Goal: Transaction & Acquisition: Book appointment/travel/reservation

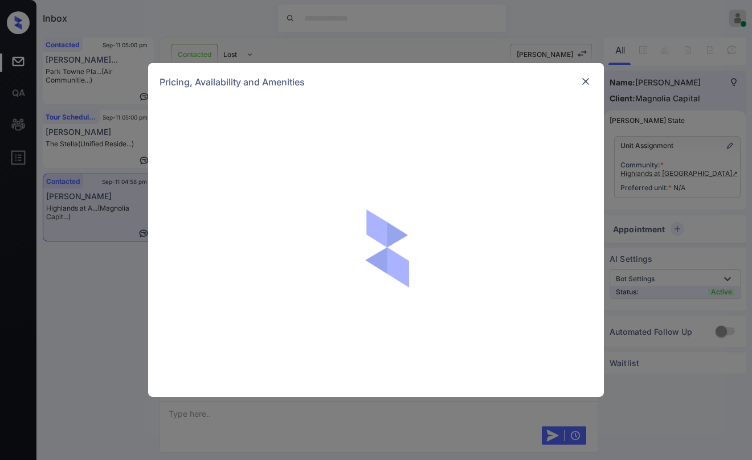
scroll to position [760, 0]
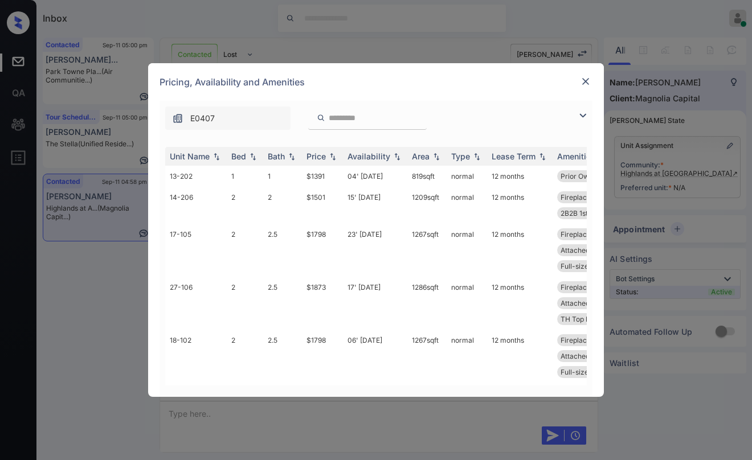
click at [579, 111] on img at bounding box center [583, 116] width 14 height 14
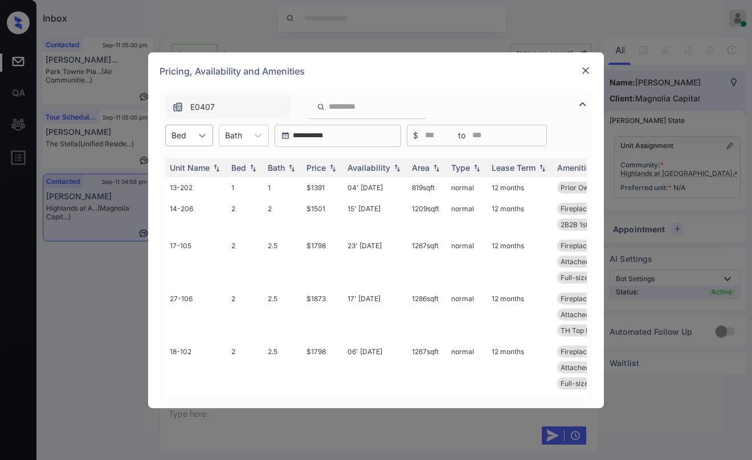
click at [197, 136] on icon at bounding box center [202, 135] width 11 height 11
click at [184, 178] on div "2" at bounding box center [189, 184] width 48 height 21
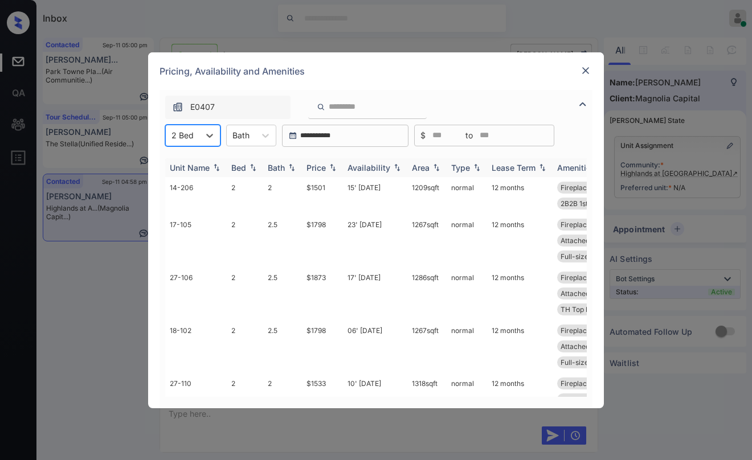
click at [373, 171] on div "Availability" at bounding box center [369, 168] width 43 height 10
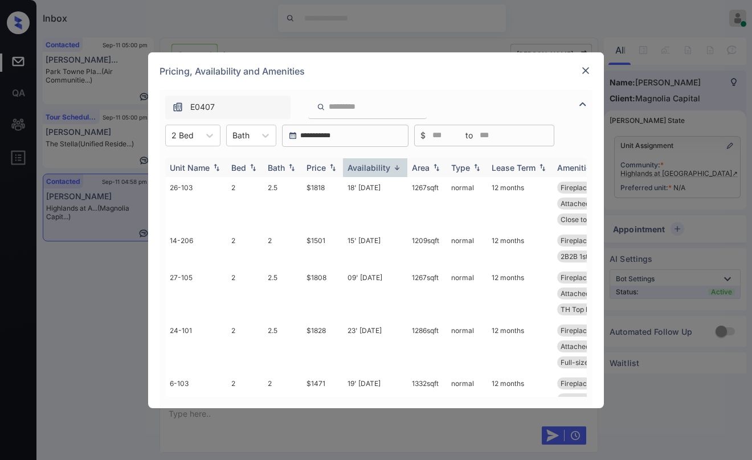
click at [374, 169] on div "Availability" at bounding box center [369, 168] width 43 height 10
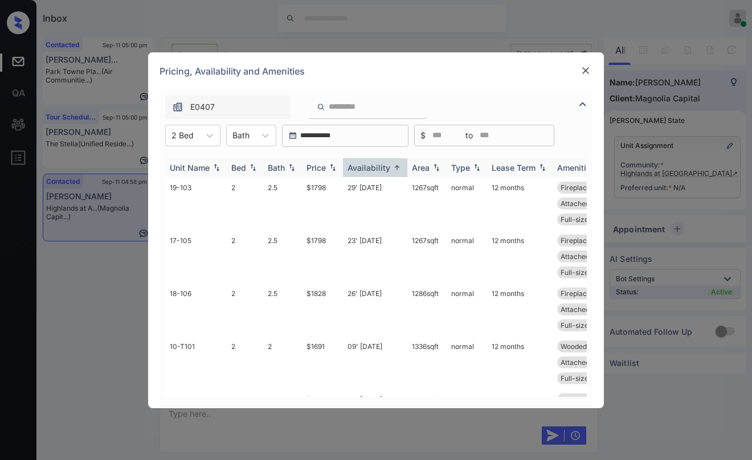
click at [319, 168] on div "Price" at bounding box center [316, 168] width 19 height 10
click at [318, 169] on div "Price" at bounding box center [316, 168] width 19 height 10
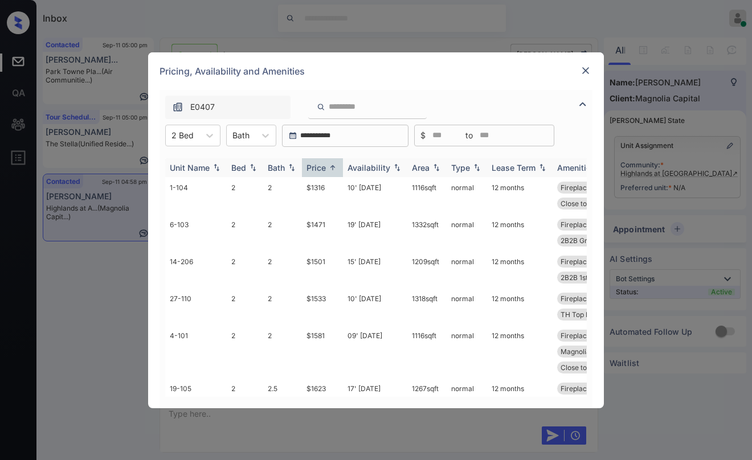
click at [321, 168] on div "Price" at bounding box center [316, 168] width 19 height 10
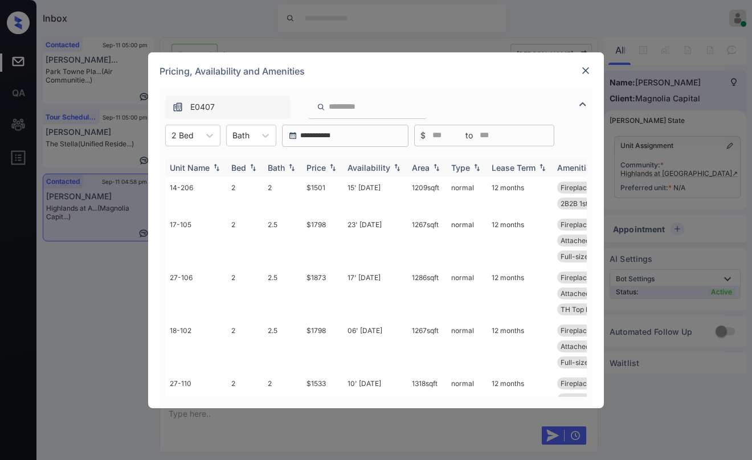
click at [323, 167] on div "Price" at bounding box center [316, 168] width 19 height 10
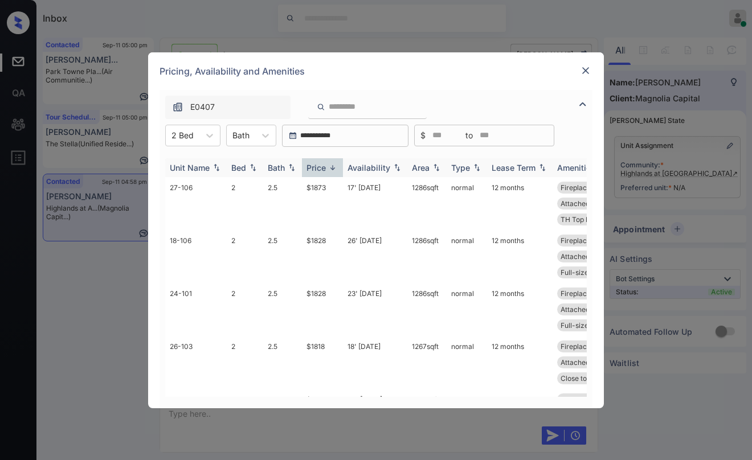
click at [323, 167] on div "Price" at bounding box center [316, 168] width 19 height 10
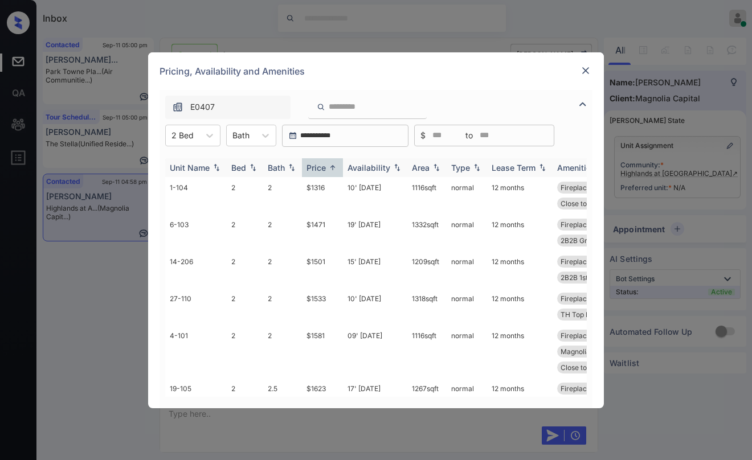
click at [323, 167] on div "Price" at bounding box center [316, 168] width 19 height 10
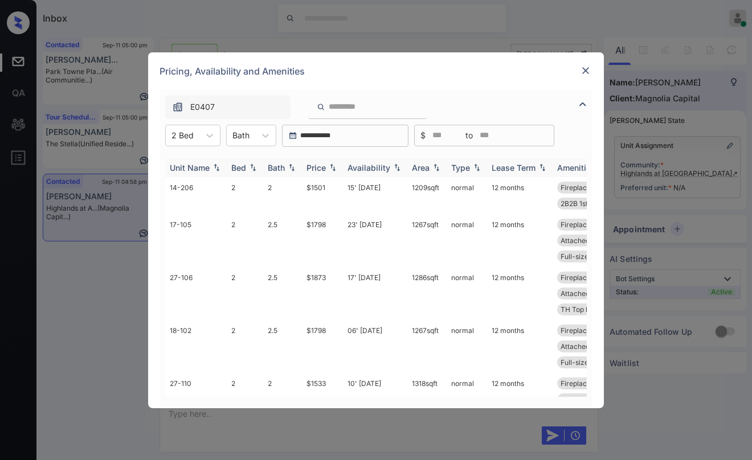
click at [323, 167] on div "Price" at bounding box center [316, 168] width 19 height 10
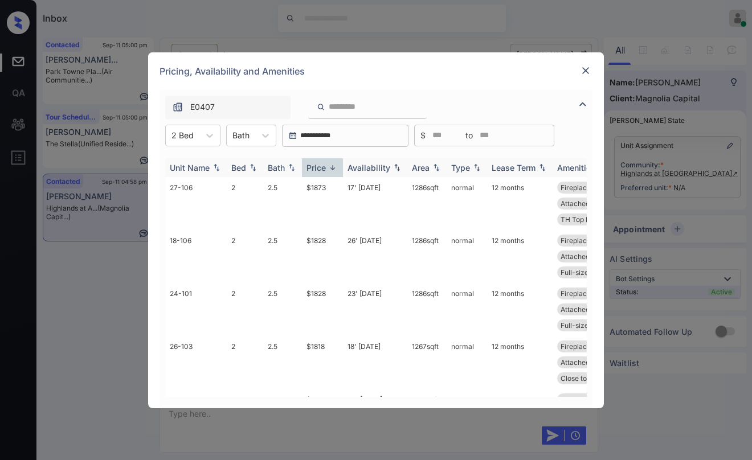
click at [323, 167] on div "Price" at bounding box center [316, 168] width 19 height 10
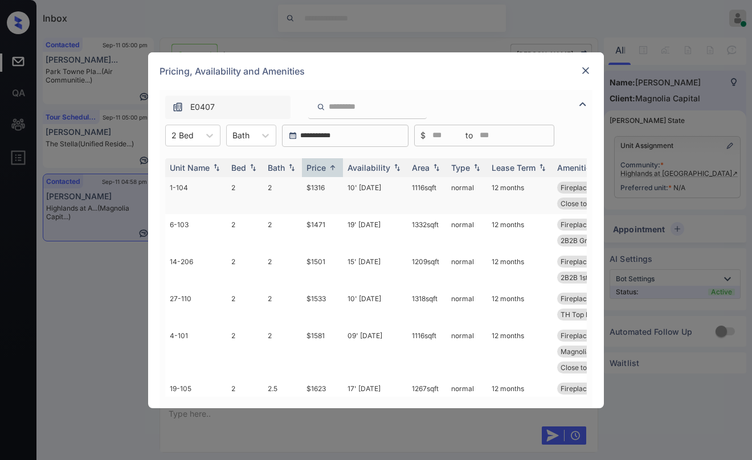
click at [319, 190] on td "$1316" at bounding box center [322, 195] width 41 height 37
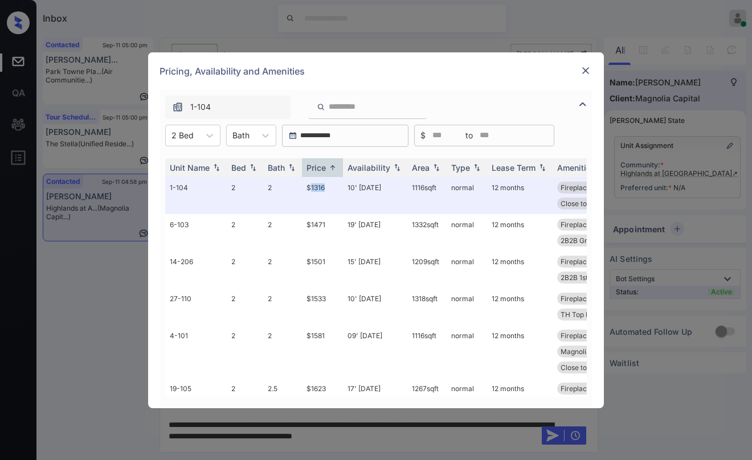
click at [588, 73] on img at bounding box center [585, 70] width 11 height 11
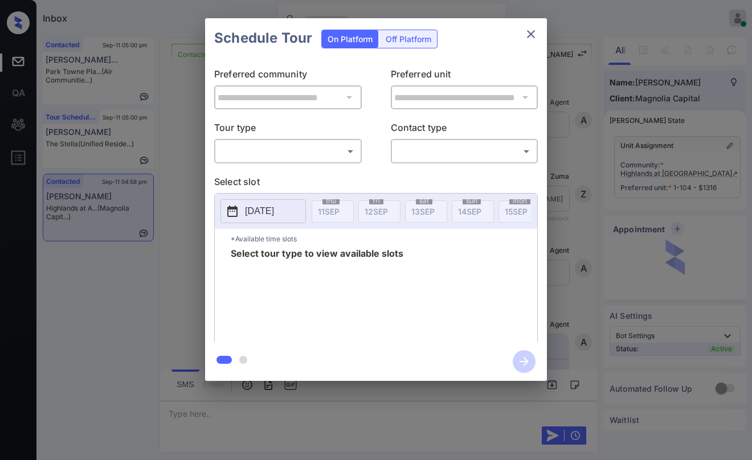
scroll to position [2829, 0]
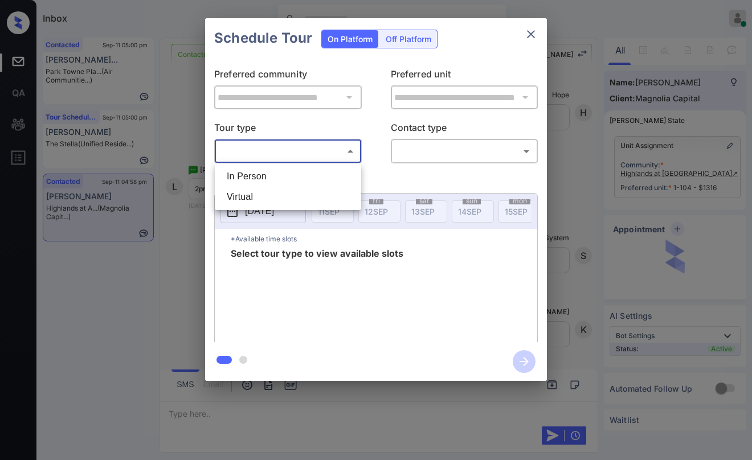
click at [275, 148] on body "Inbox Paolo Gabriel Online Set yourself offline Set yourself on break Profile S…" at bounding box center [376, 230] width 752 height 460
click at [260, 173] on li "In Person" at bounding box center [288, 176] width 141 height 21
type input "********"
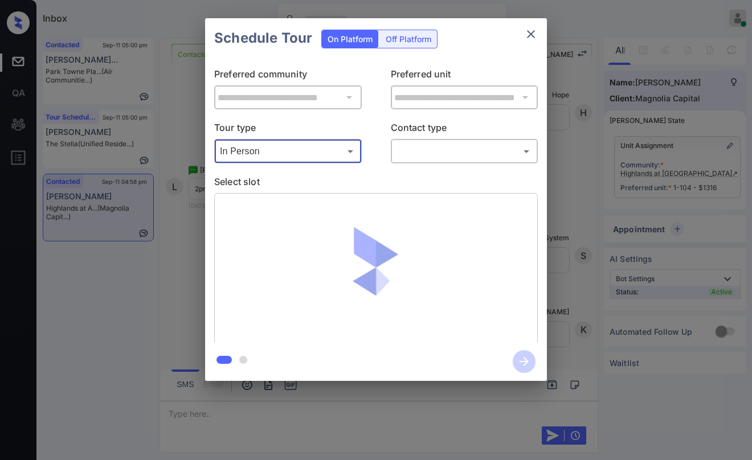
click at [428, 153] on body "Inbox Paolo Gabriel Online Set yourself offline Set yourself on break Profile S…" at bounding box center [376, 230] width 752 height 460
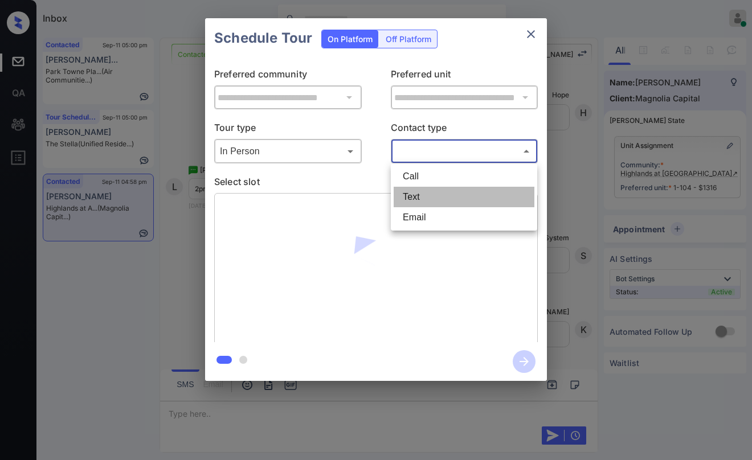
click at [428, 195] on li "Text" at bounding box center [464, 197] width 141 height 21
type input "****"
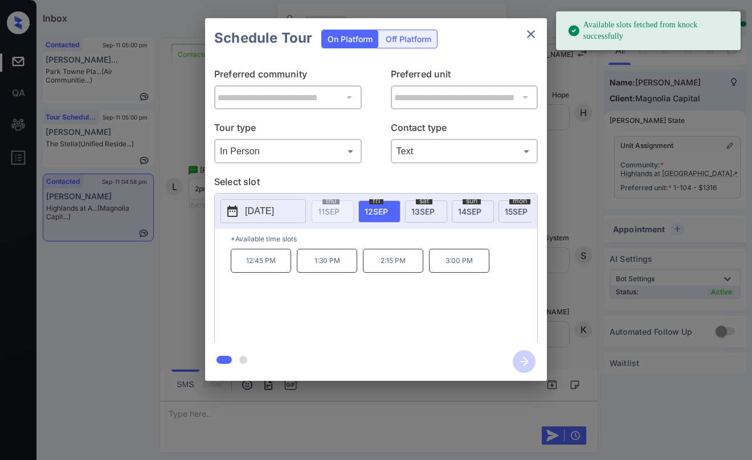
scroll to position [0, 9]
click at [419, 200] on span "sat" at bounding box center [415, 201] width 17 height 7
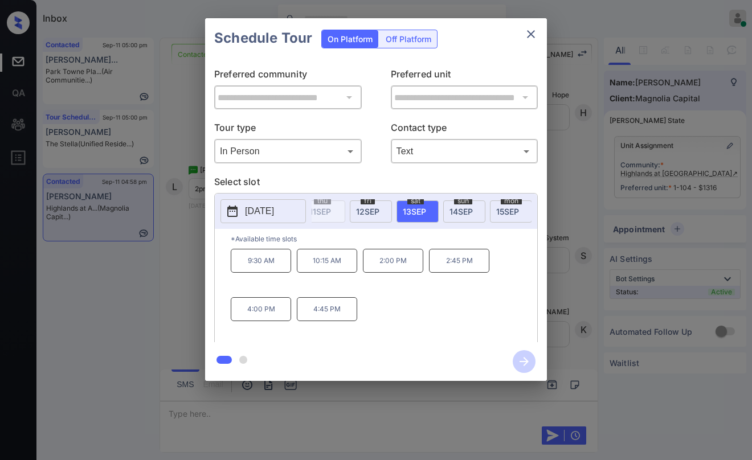
click at [384, 264] on p "2:00 PM" at bounding box center [393, 261] width 60 height 24
click at [526, 360] on icon "button" at bounding box center [524, 361] width 9 height 9
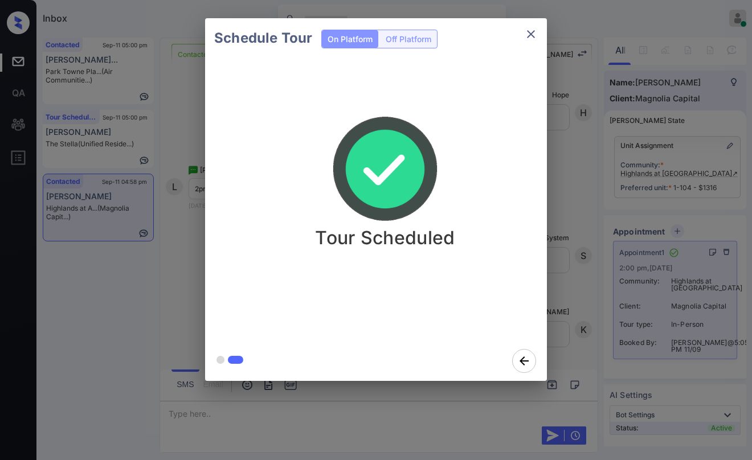
click at [577, 146] on div "Schedule Tour On Platform Off Platform Tour Scheduled" at bounding box center [376, 199] width 752 height 399
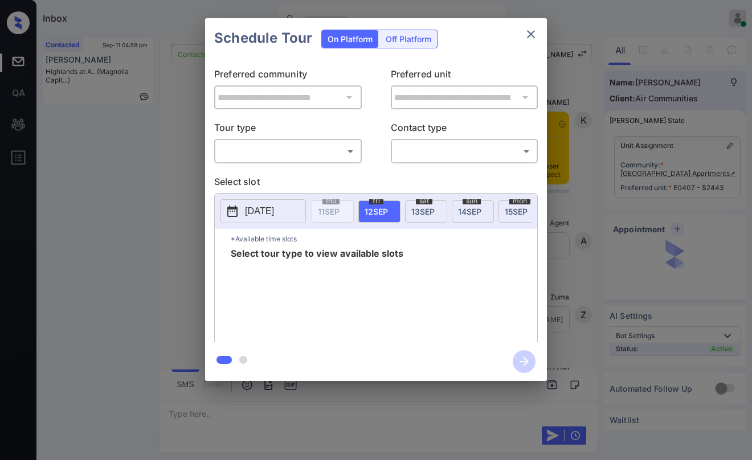
scroll to position [2391, 0]
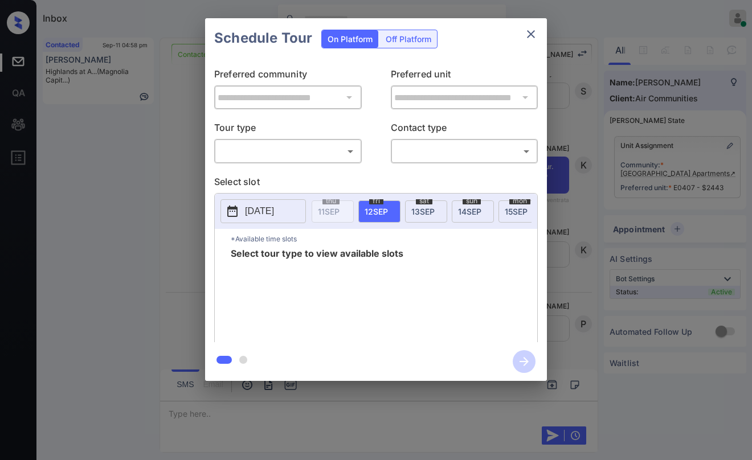
click at [293, 157] on body "Inbox [PERSON_NAME] Online Set yourself offline Set yourself on break Profile S…" at bounding box center [376, 230] width 752 height 460
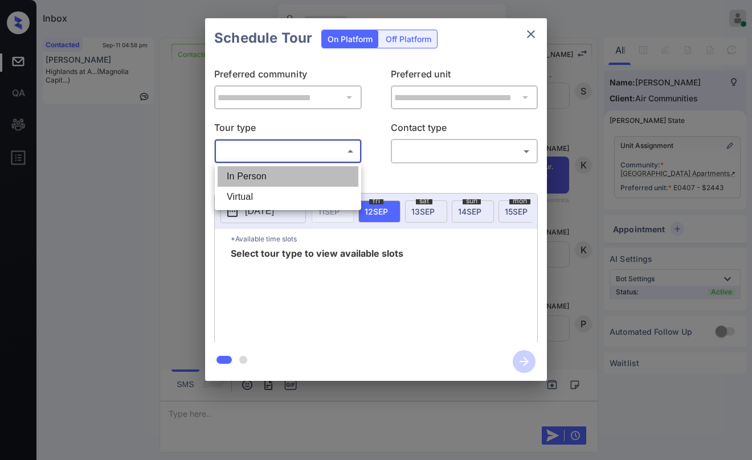
click at [283, 170] on li "In Person" at bounding box center [288, 176] width 141 height 21
type input "********"
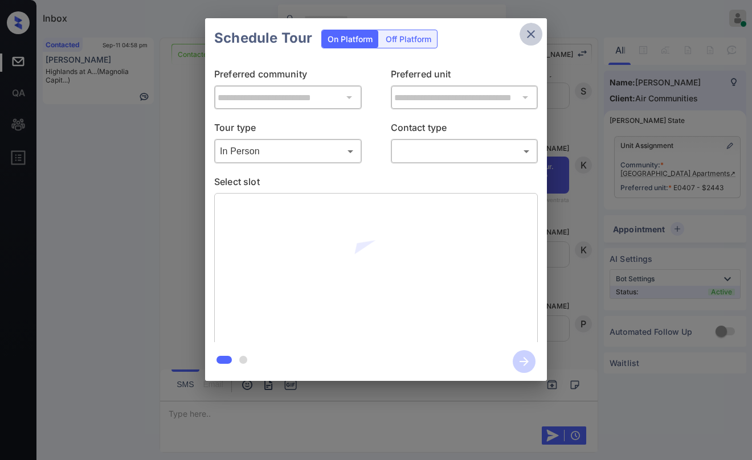
click at [531, 37] on icon "close" at bounding box center [531, 34] width 14 height 14
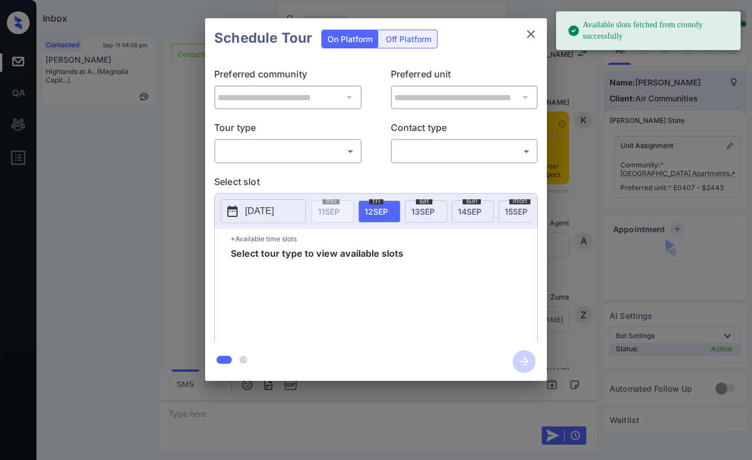
scroll to position [2334, 0]
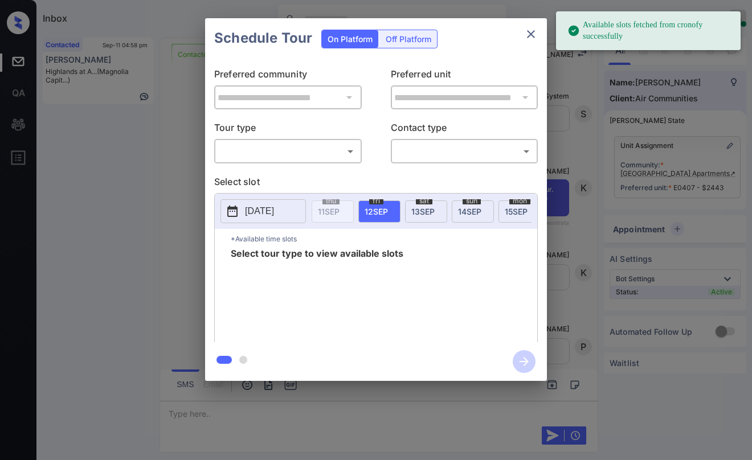
click at [341, 161] on div "​ ​" at bounding box center [288, 151] width 148 height 25
click at [311, 150] on body "Available slots fetched from cronofy successfully Inbox Paolo Gabriel Online Se…" at bounding box center [376, 230] width 752 height 460
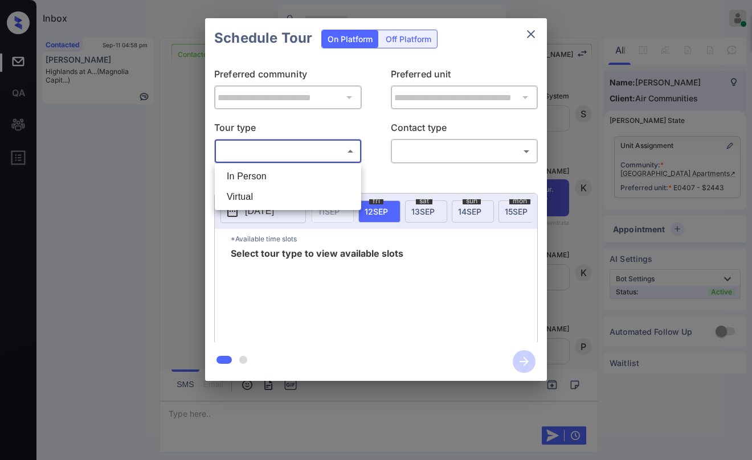
drag, startPoint x: 325, startPoint y: 182, endPoint x: 349, endPoint y: 177, distance: 24.4
click at [325, 181] on li "In Person" at bounding box center [288, 176] width 141 height 21
type input "********"
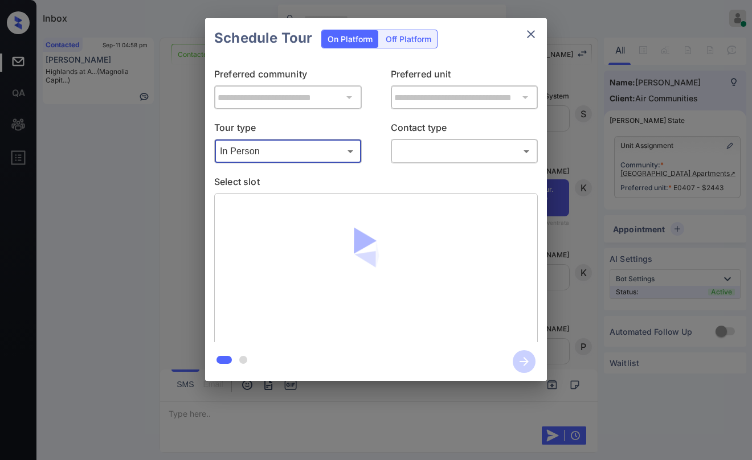
click at [415, 152] on body "Available slots fetched from cronofy successfully Inbox Paolo Gabriel Online Se…" at bounding box center [376, 230] width 752 height 460
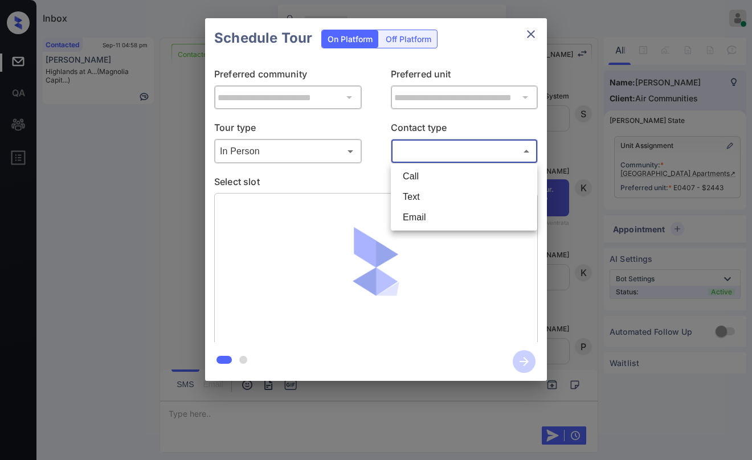
click at [420, 192] on li "Text" at bounding box center [464, 197] width 141 height 21
type input "****"
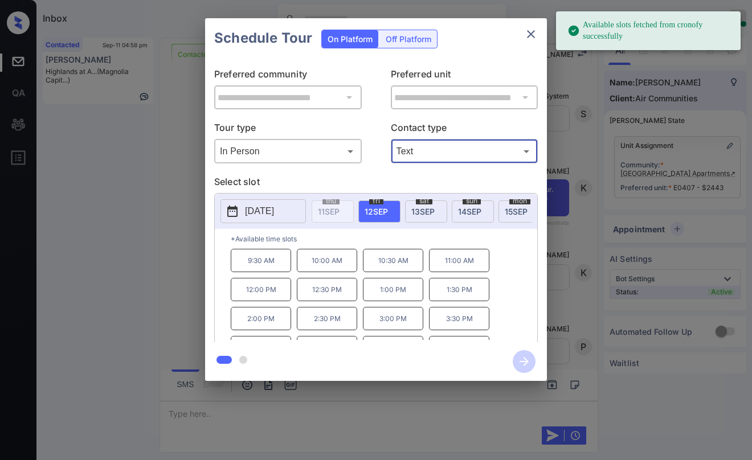
click at [429, 209] on span "13 SEP" at bounding box center [422, 212] width 23 height 10
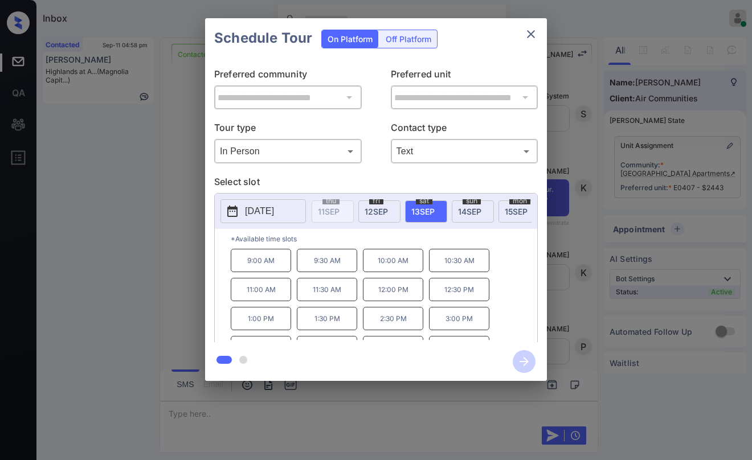
click at [446, 293] on p "12:30 PM" at bounding box center [459, 289] width 60 height 23
click at [522, 366] on icon "button" at bounding box center [524, 361] width 23 height 23
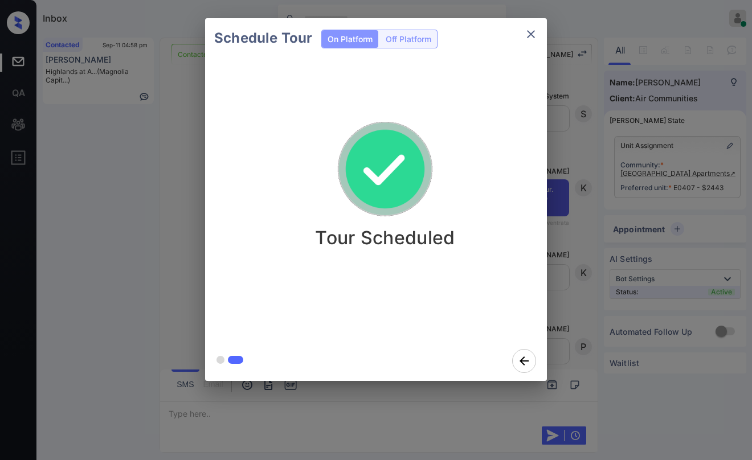
click at [577, 210] on div "Schedule Tour On Platform Off Platform Tour Scheduled" at bounding box center [376, 199] width 752 height 399
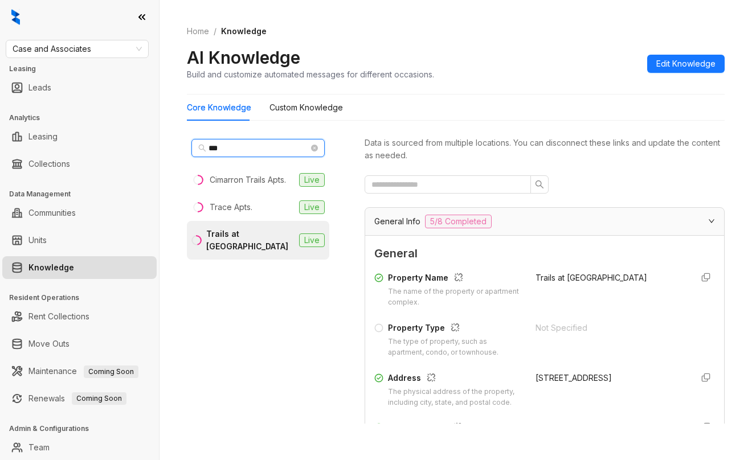
drag, startPoint x: 263, startPoint y: 150, endPoint x: -5, endPoint y: 156, distance: 267.3
click at [0, 156] on html "Case and Associates Leasing Leads Analytics Leasing Collections Data Management…" at bounding box center [376, 273] width 752 height 546
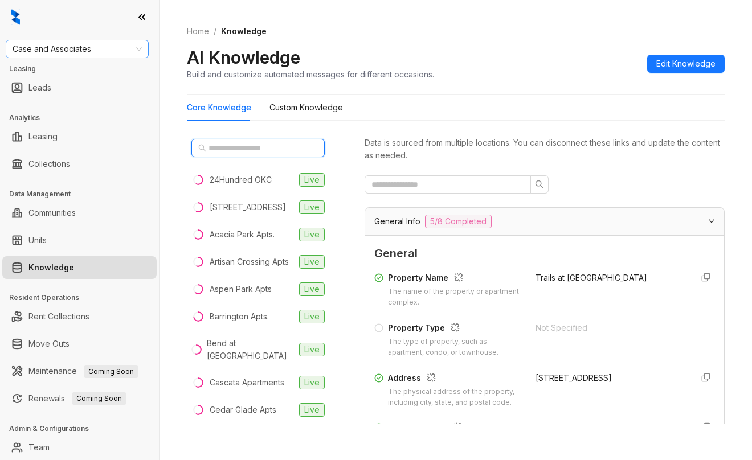
click at [104, 54] on span "Case and Associates" at bounding box center [77, 48] width 129 height 17
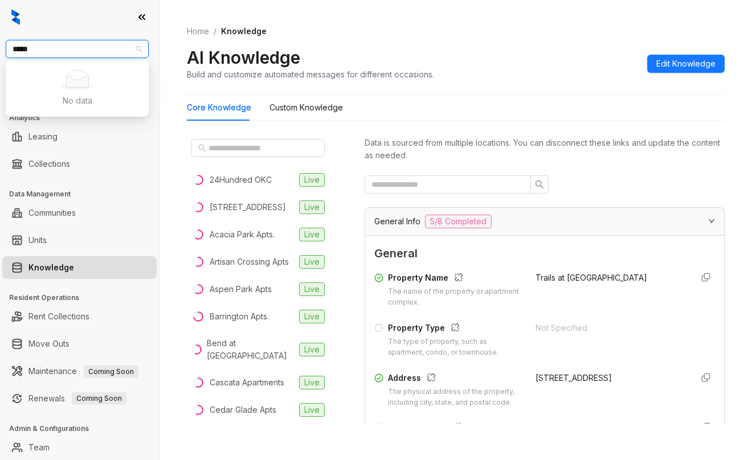
type input "****"
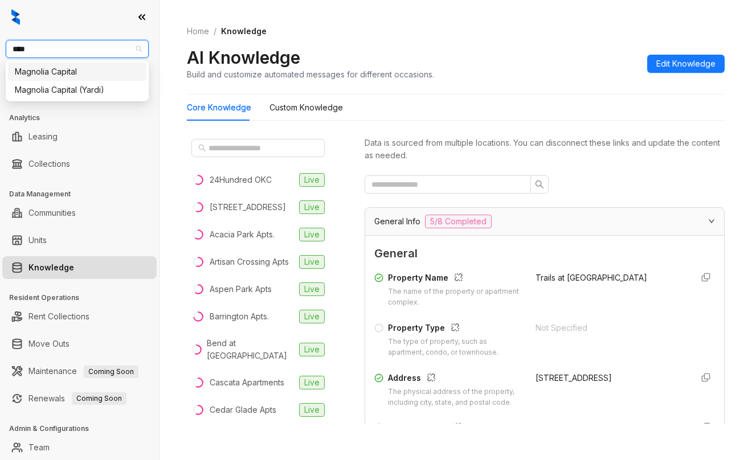
click at [91, 77] on div "Magnolia Capital" at bounding box center [77, 72] width 125 height 13
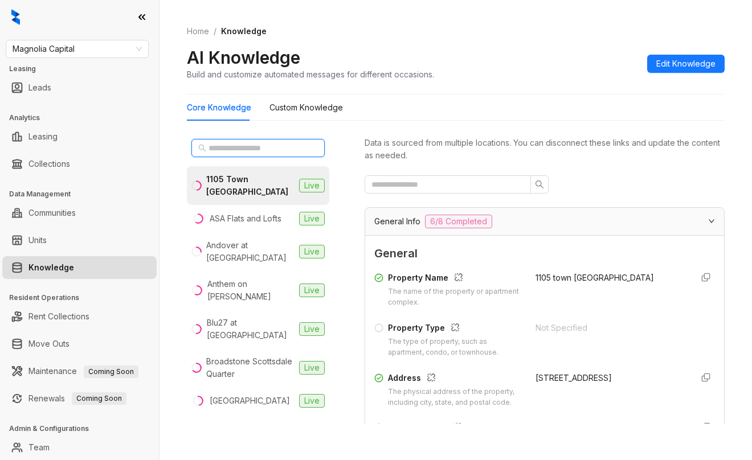
click at [288, 147] on input "text" at bounding box center [259, 148] width 100 height 13
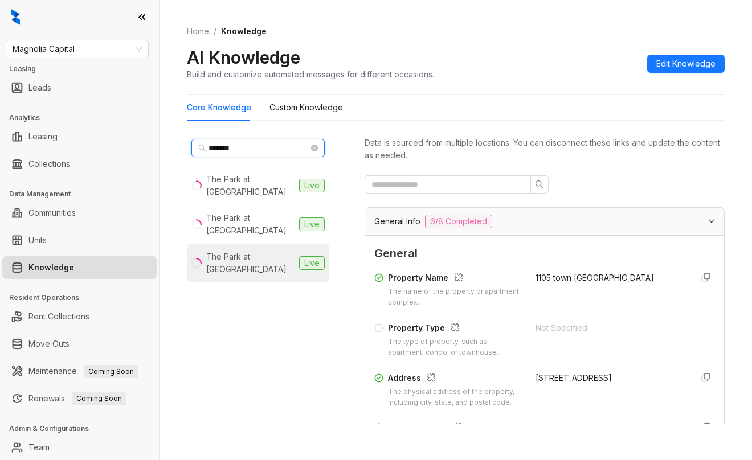
type input "*******"
click at [262, 251] on div "The Park at Veneto" at bounding box center [250, 263] width 88 height 25
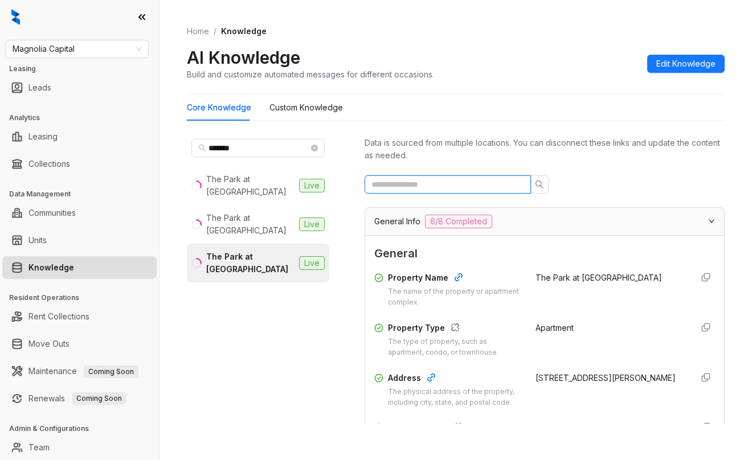
click at [451, 185] on input "text" at bounding box center [444, 184] width 144 height 13
type input "***"
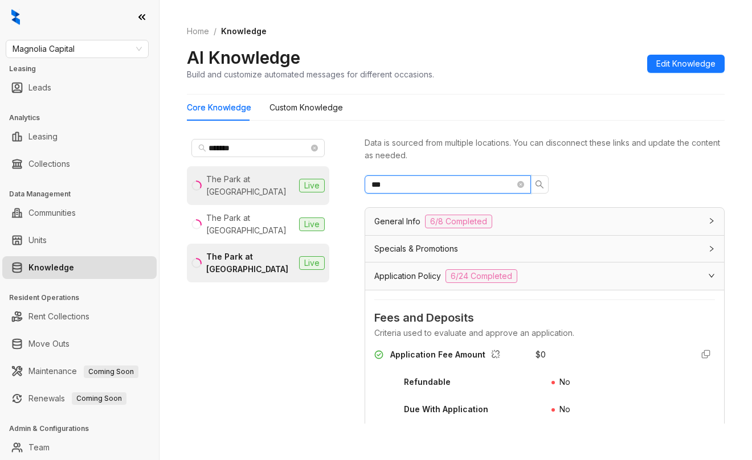
drag, startPoint x: 440, startPoint y: 184, endPoint x: 229, endPoint y: 170, distance: 212.5
click at [229, 170] on div "******* The Park at Murano Live The Park at Positano Live The Park at Veneto Li…" at bounding box center [456, 282] width 538 height 304
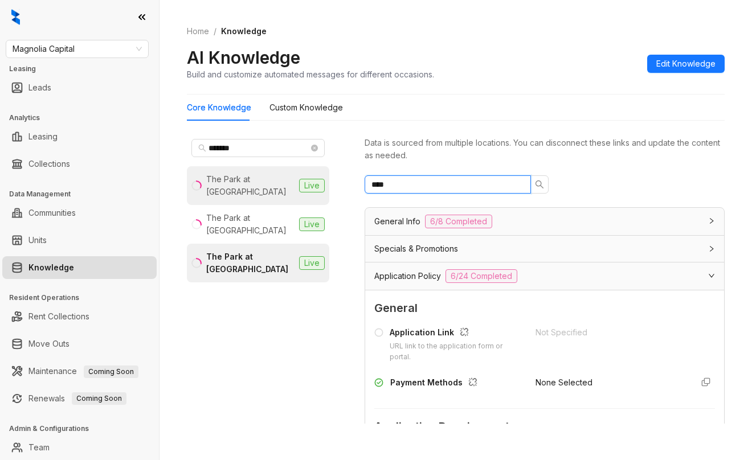
type input "*****"
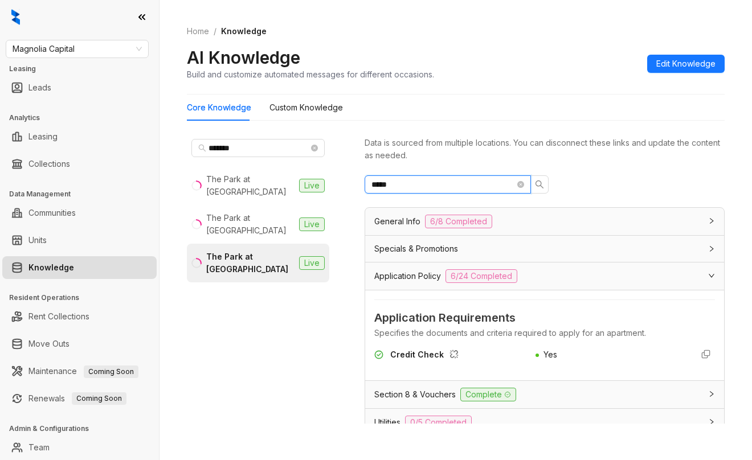
drag, startPoint x: 451, startPoint y: 186, endPoint x: 164, endPoint y: 173, distance: 287.5
click at [164, 173] on div "Home / Knowledge AI Knowledge Build and customize automated messages for differ…" at bounding box center [456, 230] width 593 height 460
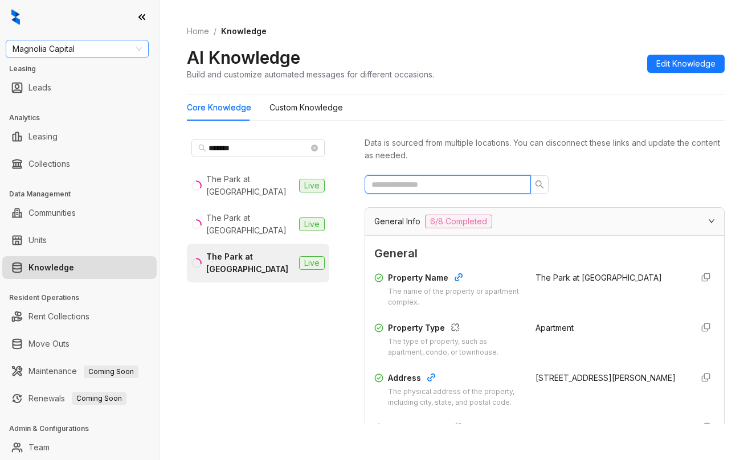
click at [105, 50] on span "Magnolia Capital" at bounding box center [77, 48] width 129 height 17
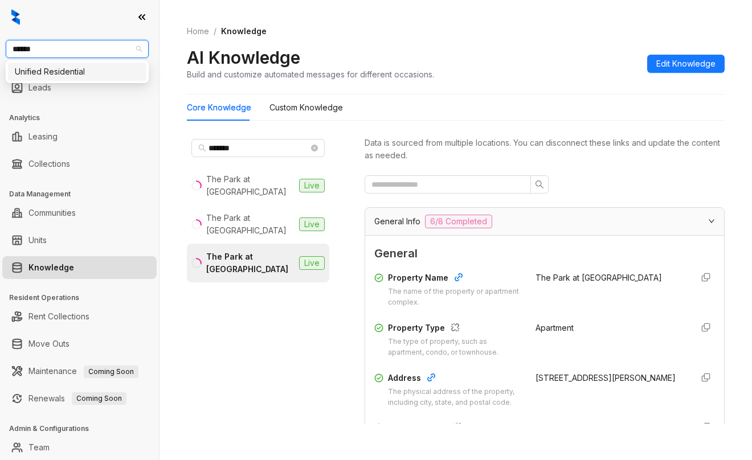
type input "*******"
click at [91, 70] on div "Unified Residential" at bounding box center [77, 72] width 125 height 13
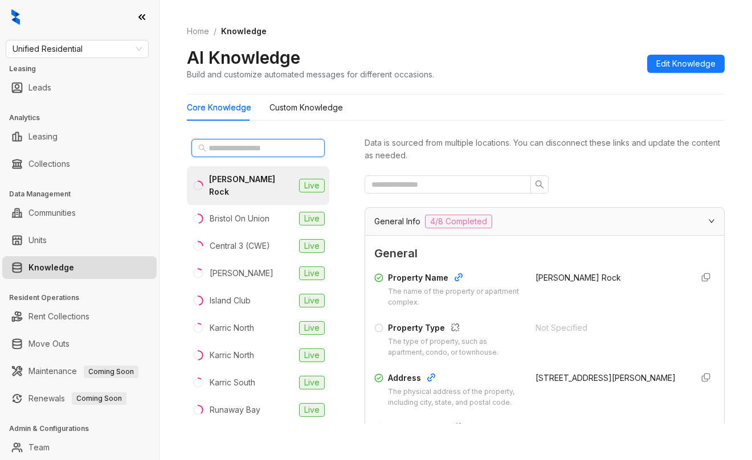
click at [271, 146] on input "text" at bounding box center [259, 148] width 100 height 13
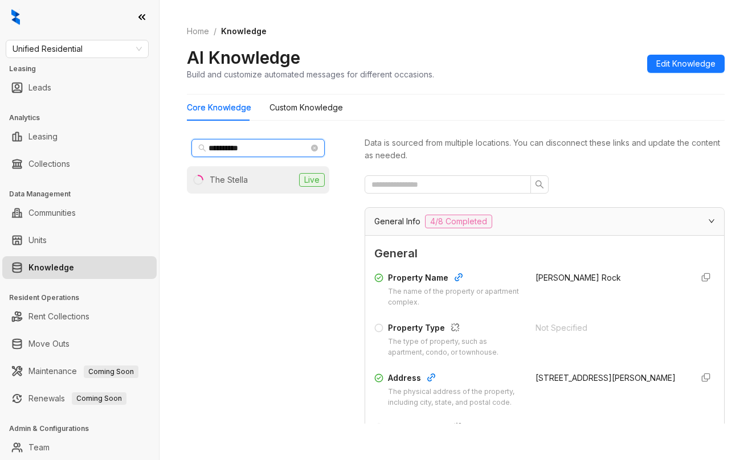
type input "**********"
click at [240, 175] on div "The Stella" at bounding box center [229, 180] width 38 height 13
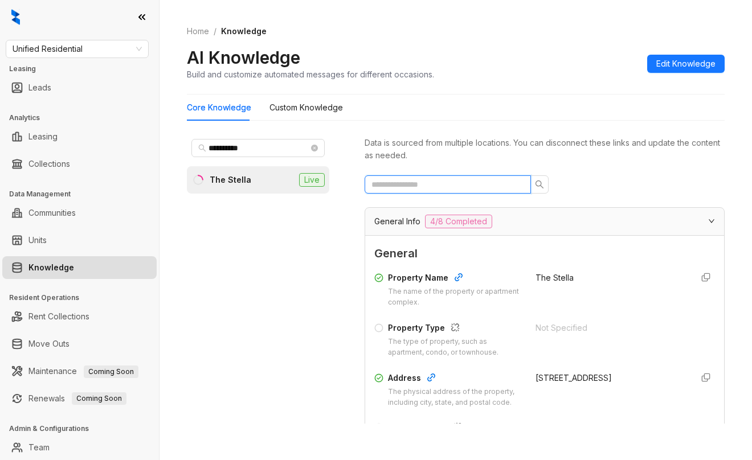
click at [493, 187] on input "text" at bounding box center [444, 184] width 144 height 13
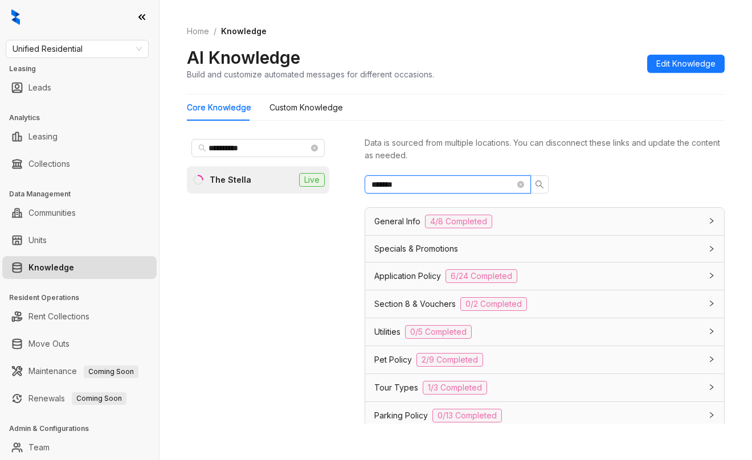
click at [434, 182] on input "*******" at bounding box center [444, 184] width 144 height 13
type input "****"
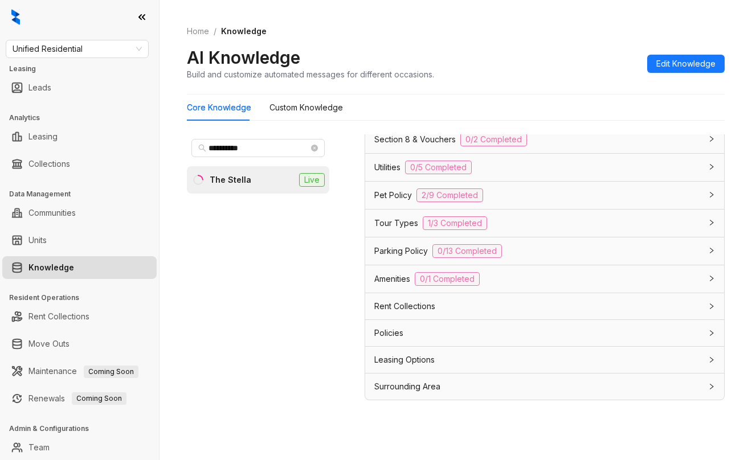
scroll to position [36, 0]
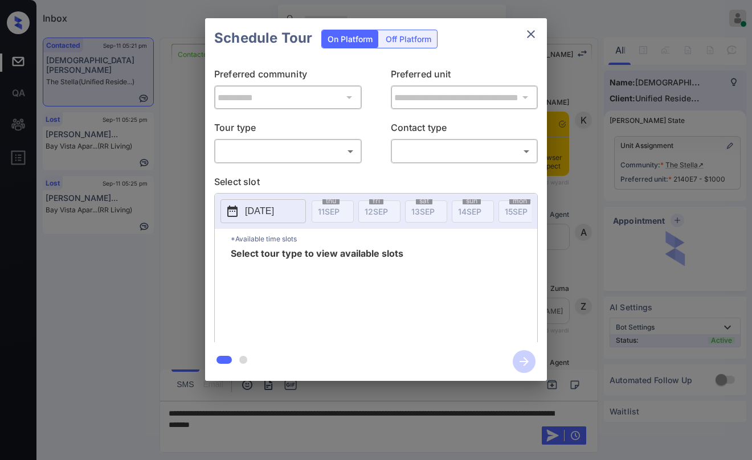
scroll to position [2010, 0]
click at [286, 146] on body "Inbox Paolo Gabriel Online Set yourself offline Set yourself on break Profile S…" at bounding box center [376, 230] width 752 height 460
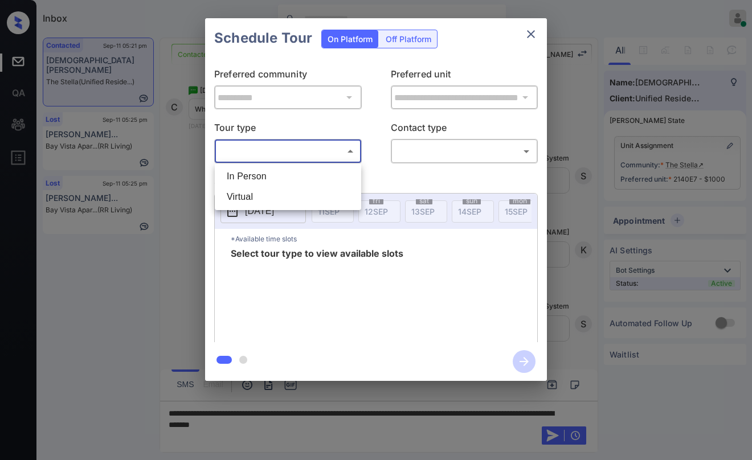
click at [266, 169] on li "In Person" at bounding box center [288, 176] width 141 height 21
type input "********"
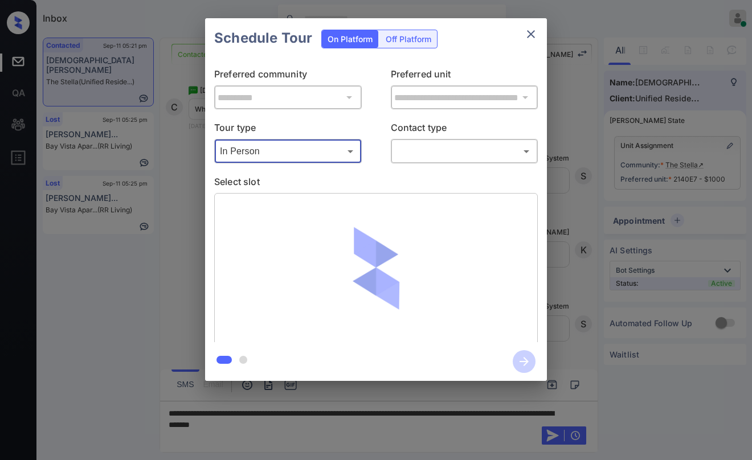
click at [445, 150] on body "Inbox Paolo Gabriel Online Set yourself offline Set yourself on break Profile S…" at bounding box center [376, 230] width 752 height 460
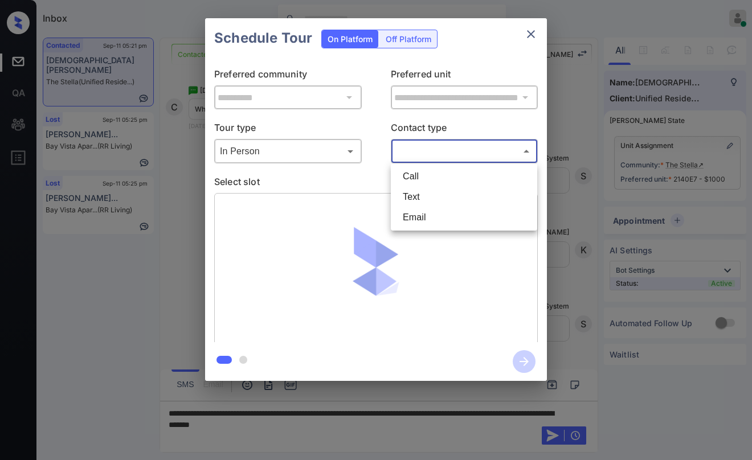
click at [437, 194] on li "Text" at bounding box center [464, 197] width 141 height 21
type input "****"
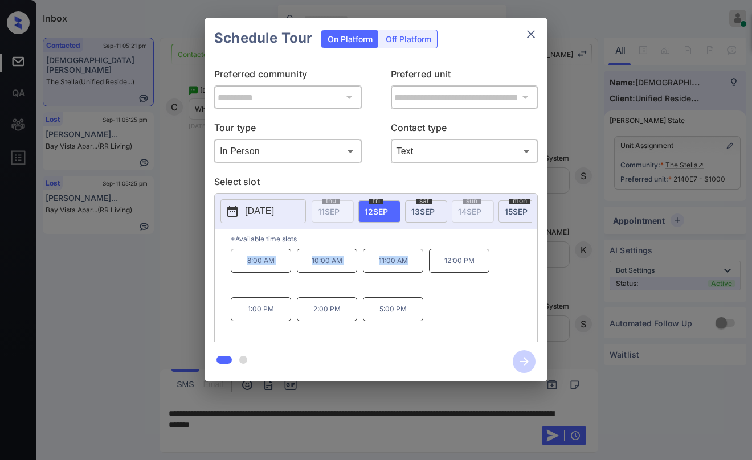
drag, startPoint x: 245, startPoint y: 265, endPoint x: 479, endPoint y: 160, distance: 256.3
click at [415, 266] on div "8:00 AM 10:00 AM 11:00 AM 12:00 PM 1:00 PM 2:00 PM 5:00 PM" at bounding box center [384, 294] width 307 height 91
copy div "8:00 AM 10:00 AM 11:00 AM"
click at [528, 38] on icon "close" at bounding box center [531, 34] width 14 height 14
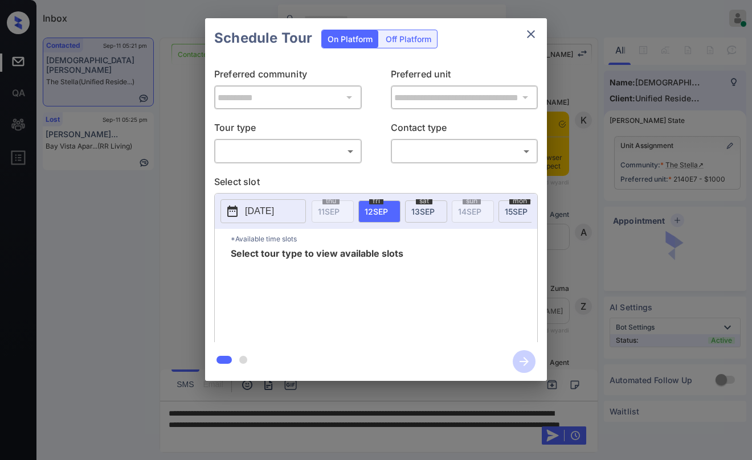
scroll to position [2010, 0]
click at [291, 145] on body "Inbox [PERSON_NAME] Online Set yourself offline Set yourself on break Profile S…" at bounding box center [376, 230] width 752 height 460
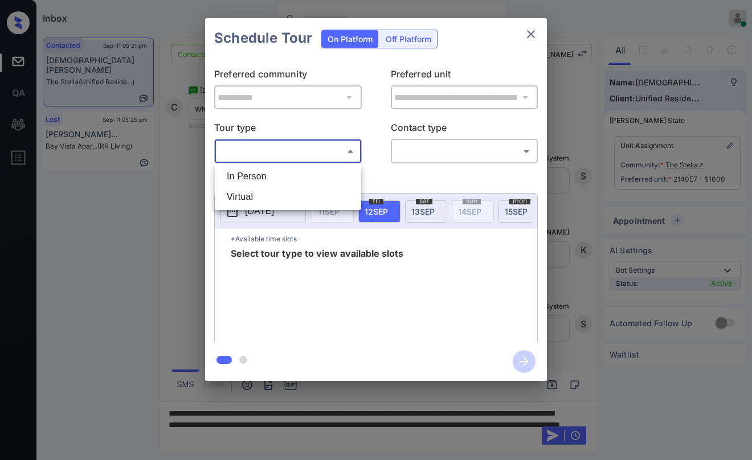
click at [446, 150] on div at bounding box center [376, 230] width 752 height 460
click at [287, 155] on body "Inbox [PERSON_NAME] Online Set yourself offline Set yourself on break Profile S…" at bounding box center [376, 230] width 752 height 460
drag, startPoint x: 280, startPoint y: 173, endPoint x: 394, endPoint y: 161, distance: 114.6
click at [281, 173] on li "In Person" at bounding box center [288, 176] width 141 height 21
type input "********"
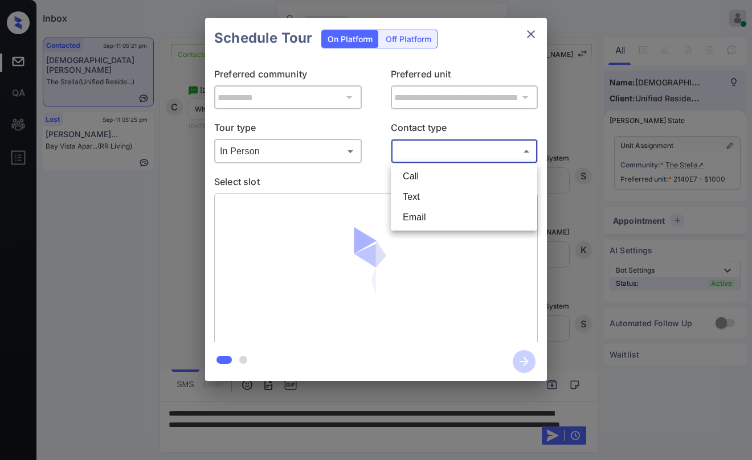
click at [421, 150] on body "Inbox Paolo Gabriel Online Set yourself offline Set yourself on break Profile S…" at bounding box center [376, 230] width 752 height 460
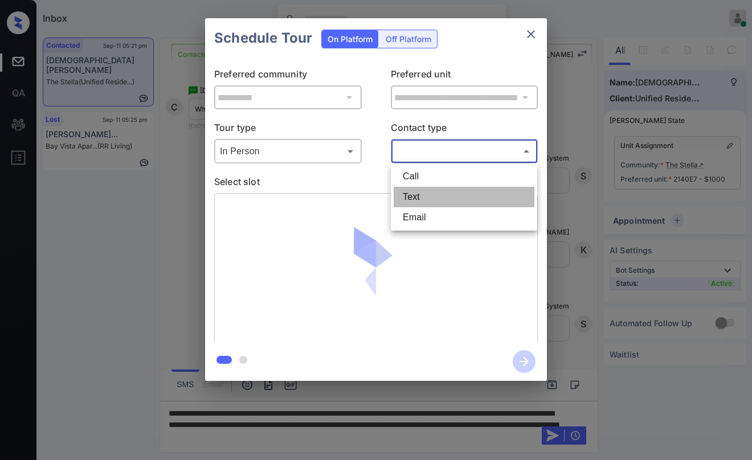
click at [416, 197] on li "Text" at bounding box center [464, 197] width 141 height 21
type input "****"
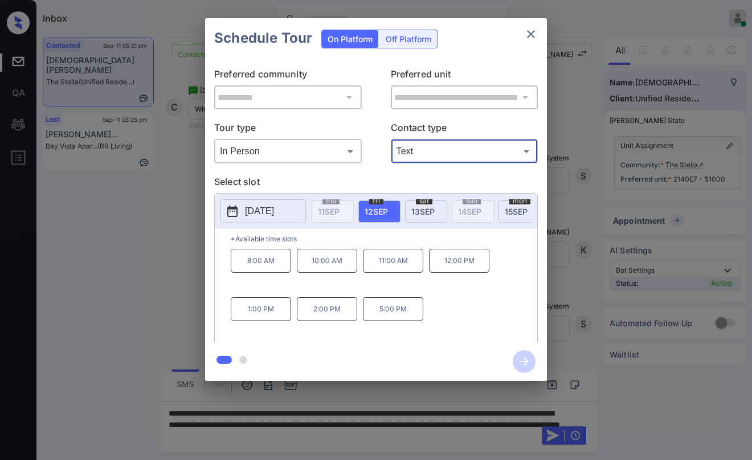
click at [528, 38] on icon "close" at bounding box center [531, 34] width 8 height 8
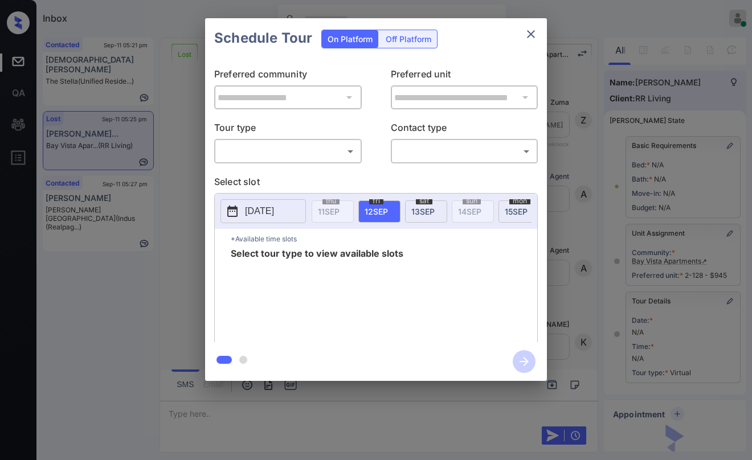
scroll to position [116, 0]
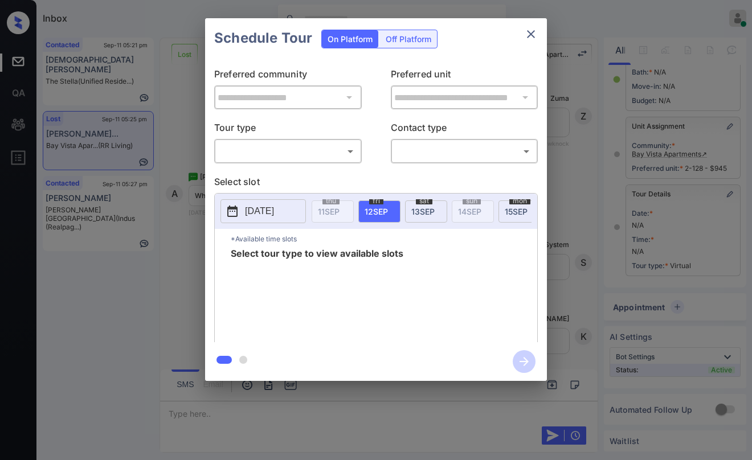
drag, startPoint x: 304, startPoint y: 138, endPoint x: 301, endPoint y: 145, distance: 6.7
click at [303, 141] on div "Tour type ​ ​" at bounding box center [288, 142] width 148 height 43
click at [299, 150] on body "Inbox Paolo Gabriel Online Set yourself offline Set yourself on break Profile S…" at bounding box center [376, 230] width 752 height 460
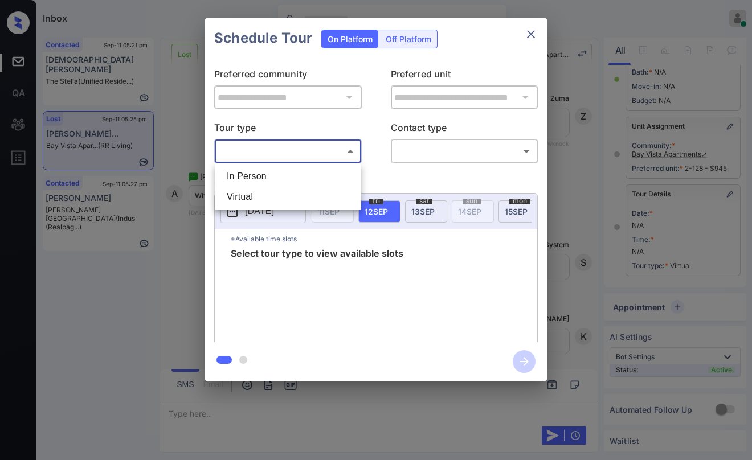
click at [280, 190] on li "Virtual" at bounding box center [288, 197] width 141 height 21
type input "*******"
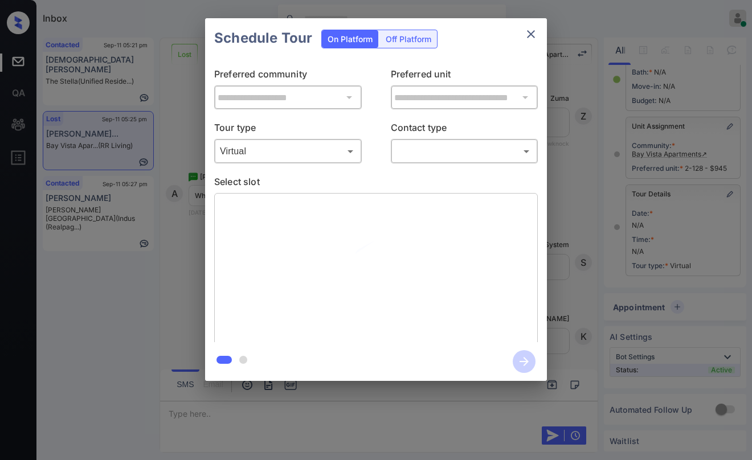
click at [423, 162] on div "​ ​" at bounding box center [465, 151] width 148 height 25
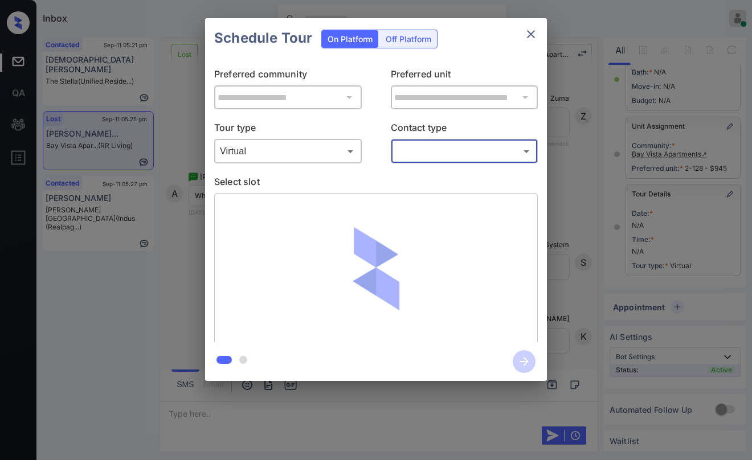
click at [435, 160] on body "Inbox Paolo Gabriel Online Set yourself offline Set yourself on break Profile S…" at bounding box center [376, 230] width 752 height 460
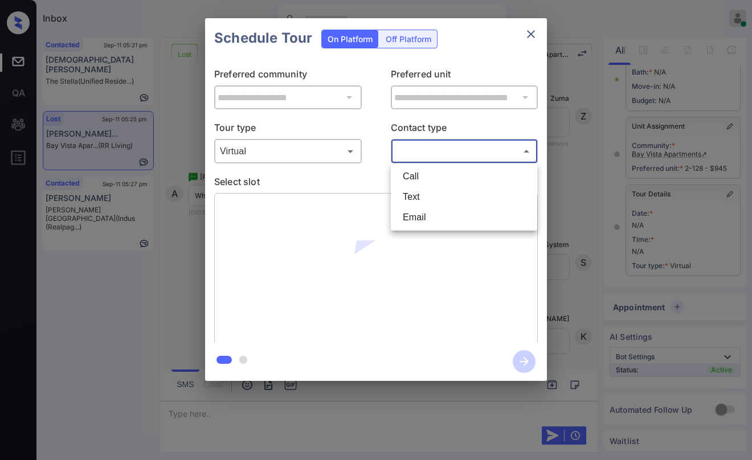
click at [423, 201] on li "Text" at bounding box center [464, 197] width 141 height 21
type input "****"
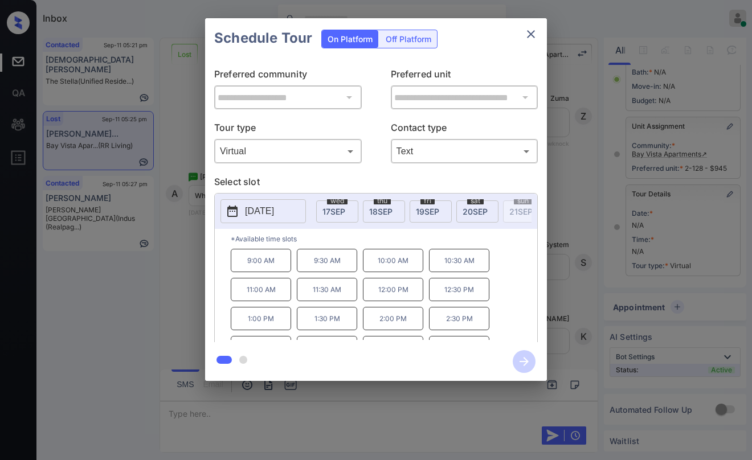
scroll to position [0, 0]
click at [523, 39] on button "close" at bounding box center [531, 34] width 23 height 23
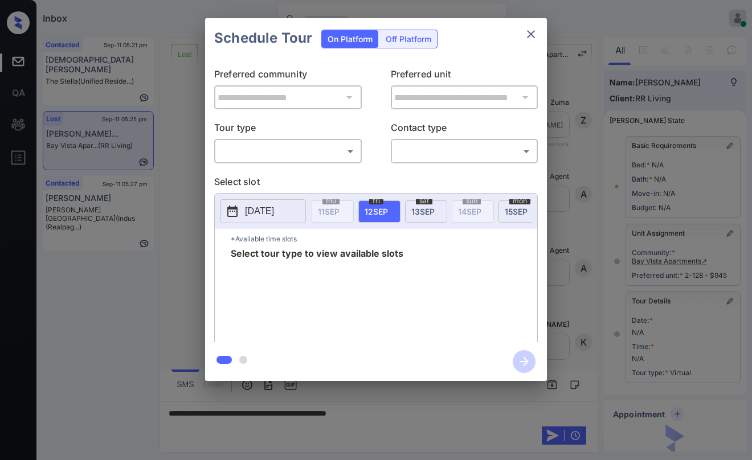
scroll to position [116, 0]
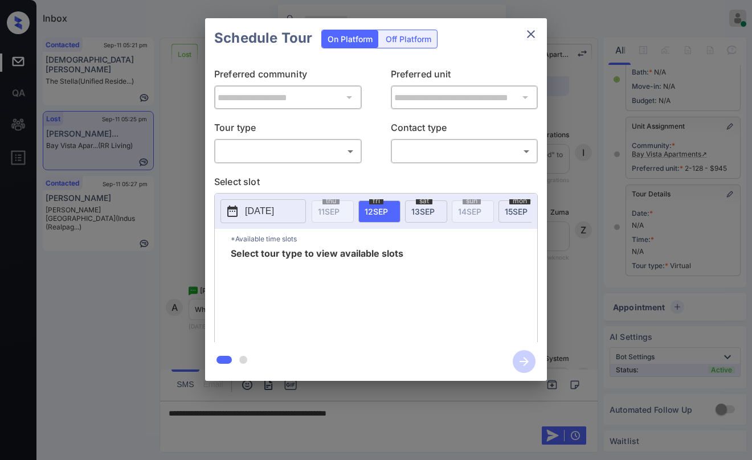
click at [312, 155] on body "Inbox Paolo Gabriel Online Set yourself offline Set yourself on break Profile S…" at bounding box center [376, 230] width 752 height 460
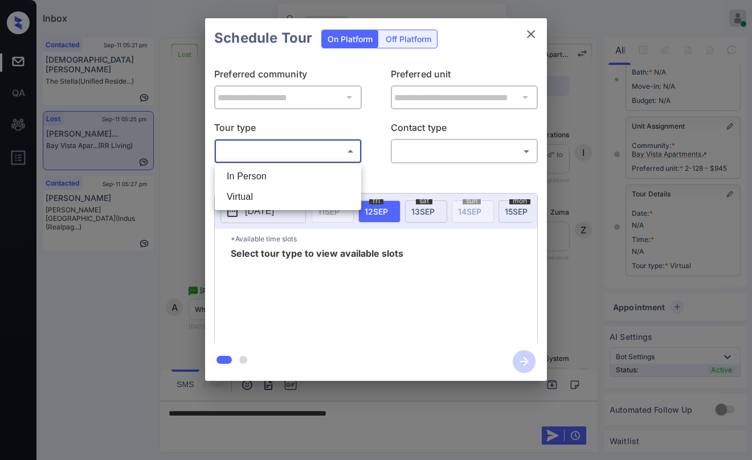
click at [284, 192] on li "Virtual" at bounding box center [288, 197] width 141 height 21
type input "*******"
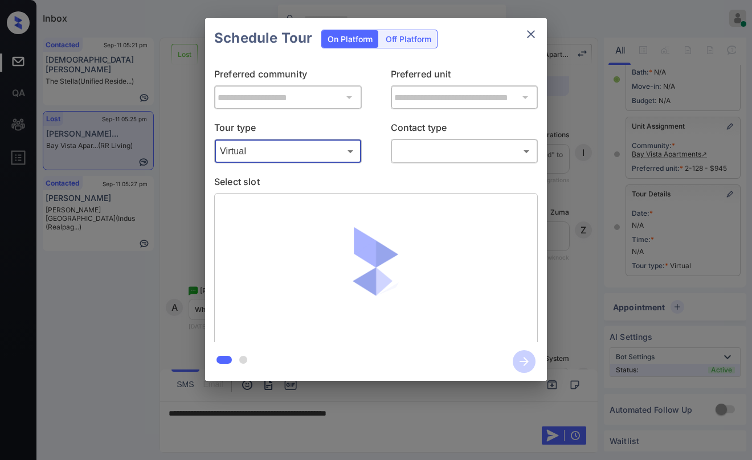
click at [410, 154] on body "Inbox Paolo Gabriel Online Set yourself offline Set yourself on break Profile S…" at bounding box center [376, 230] width 752 height 460
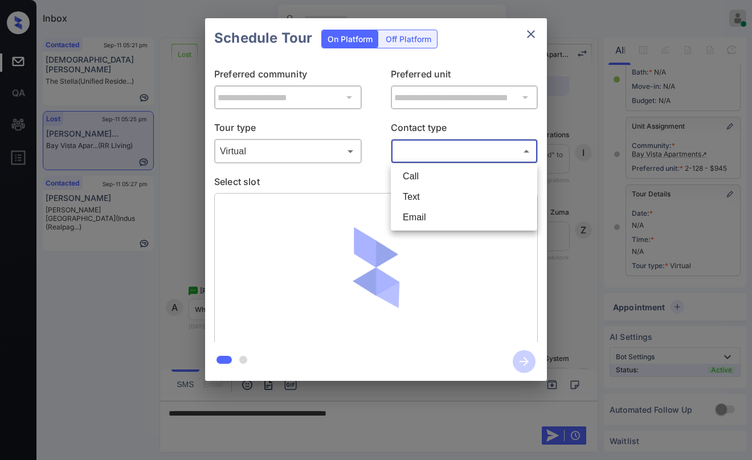
click at [431, 199] on li "Text" at bounding box center [464, 197] width 141 height 21
type input "****"
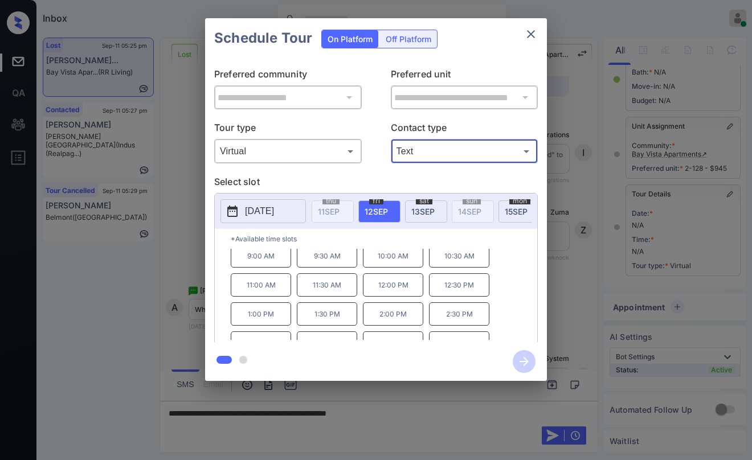
scroll to position [0, 0]
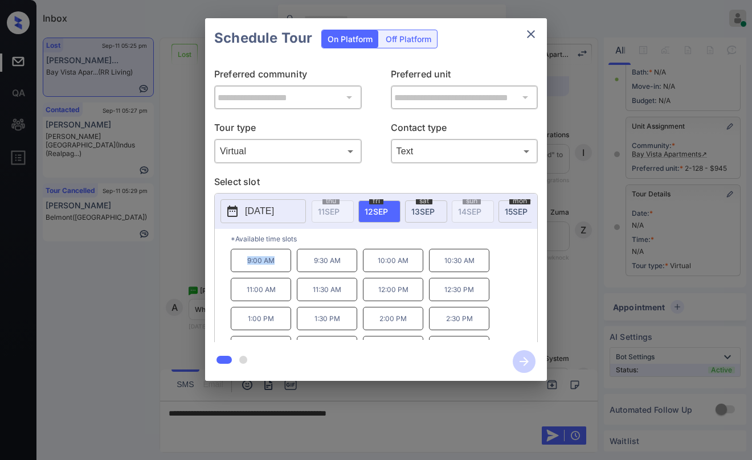
drag, startPoint x: 244, startPoint y: 263, endPoint x: 282, endPoint y: 264, distance: 37.0
click at [282, 264] on p "9:00 AM" at bounding box center [261, 260] width 60 height 23
copy p "9:00 AM"
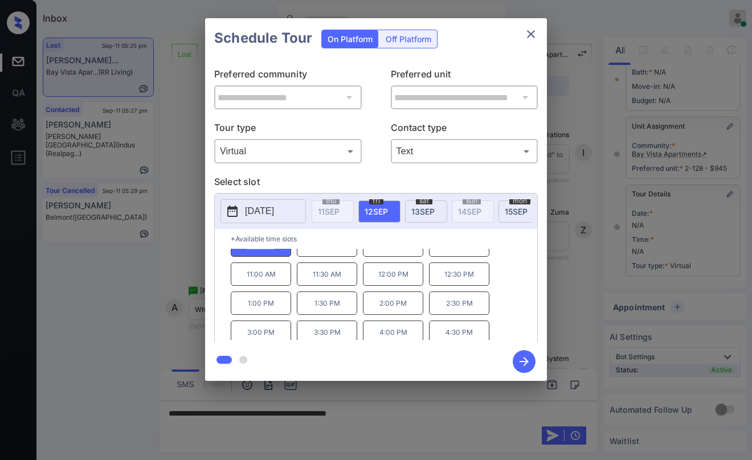
scroll to position [19, 0]
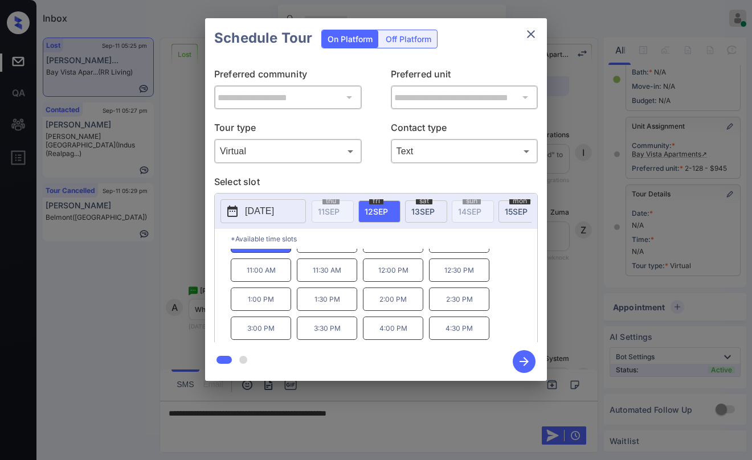
click at [527, 40] on icon "close" at bounding box center [531, 34] width 14 height 14
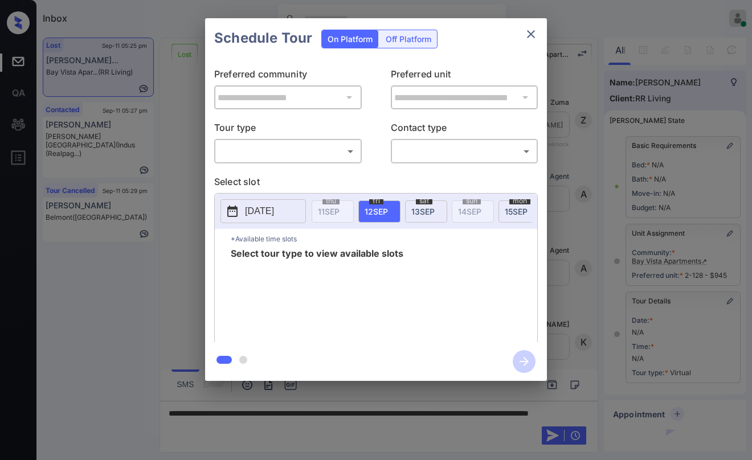
scroll to position [116, 0]
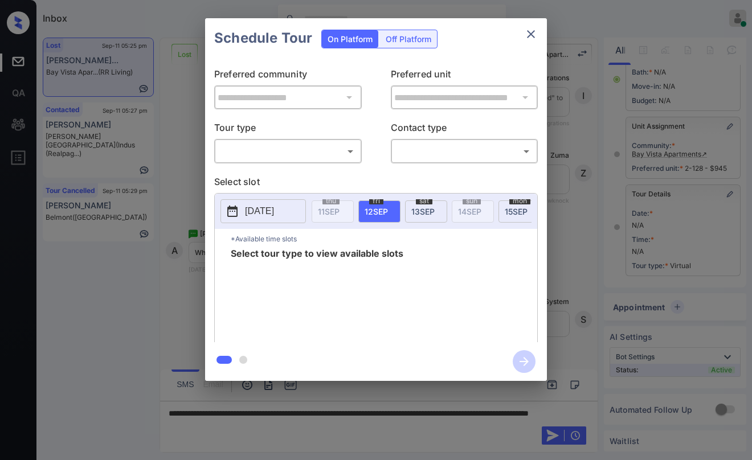
click at [532, 34] on icon "close" at bounding box center [531, 34] width 8 height 8
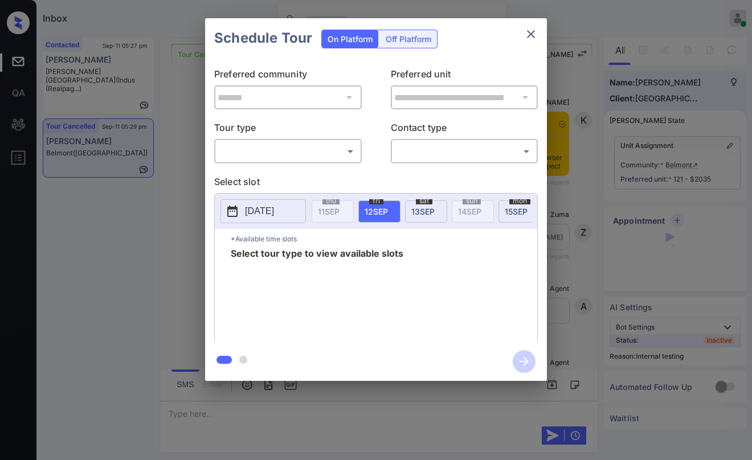
scroll to position [5206, 0]
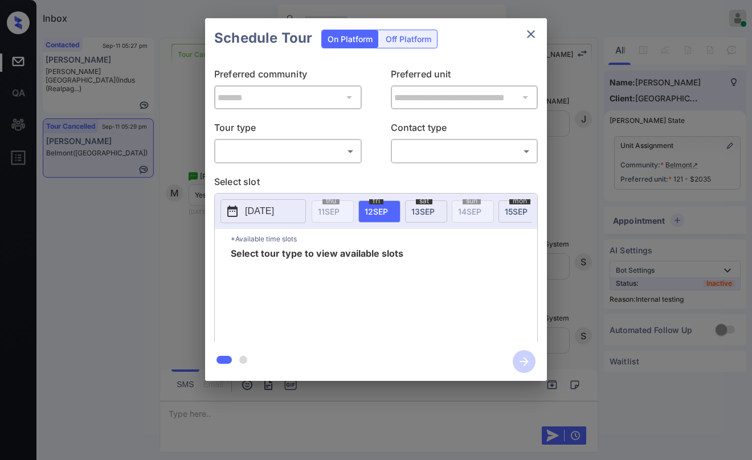
click at [261, 144] on body "Inbox [PERSON_NAME] Online Set yourself offline Set yourself on break Profile S…" at bounding box center [376, 230] width 752 height 460
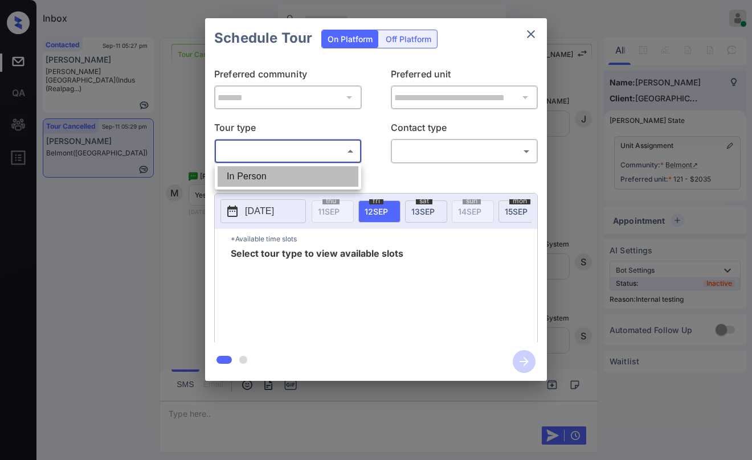
click at [259, 170] on li "In Person" at bounding box center [288, 176] width 141 height 21
type input "********"
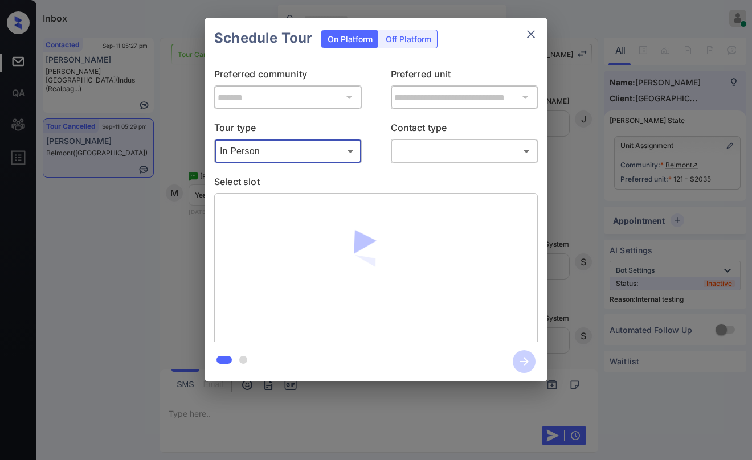
click at [435, 152] on body "Inbox [PERSON_NAME] Online Set yourself offline Set yourself on break Profile S…" at bounding box center [376, 230] width 752 height 460
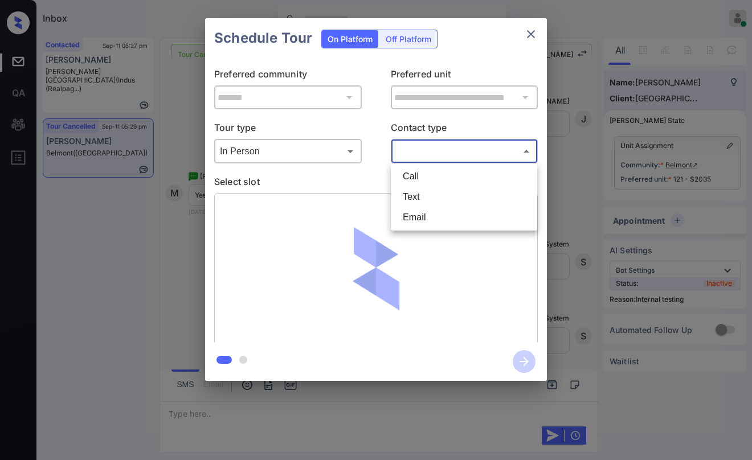
click at [414, 193] on li "Text" at bounding box center [464, 197] width 141 height 21
type input "****"
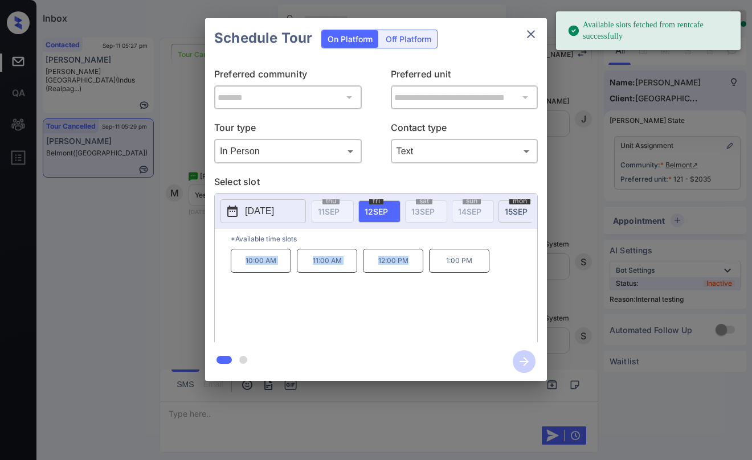
drag, startPoint x: 243, startPoint y: 267, endPoint x: 426, endPoint y: 278, distance: 183.3
click at [426, 278] on div "10:00 AM 11:00 AM 12:00 PM 1:00 PM" at bounding box center [384, 294] width 307 height 91
copy div "10:00 AM 11:00 AM 12:00 PM"
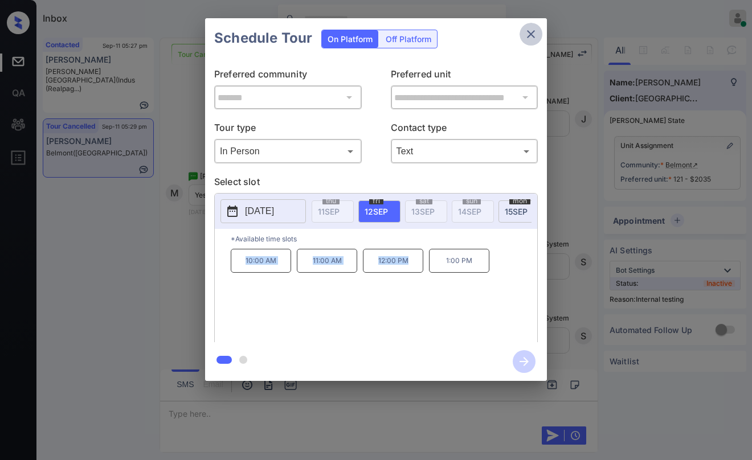
click at [526, 35] on icon "close" at bounding box center [531, 34] width 14 height 14
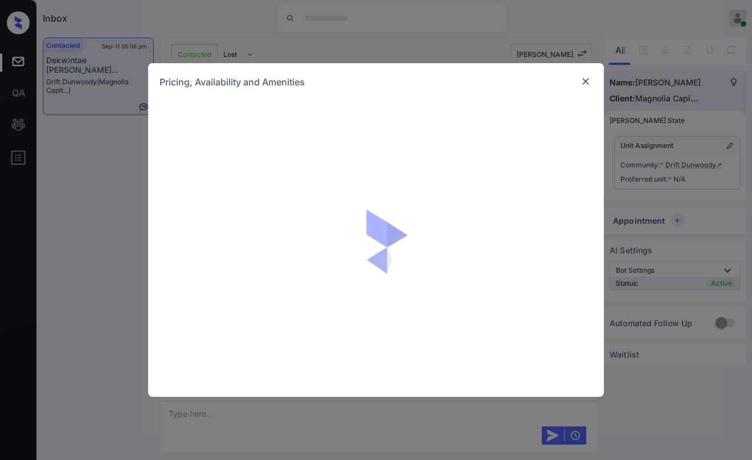
scroll to position [520, 0]
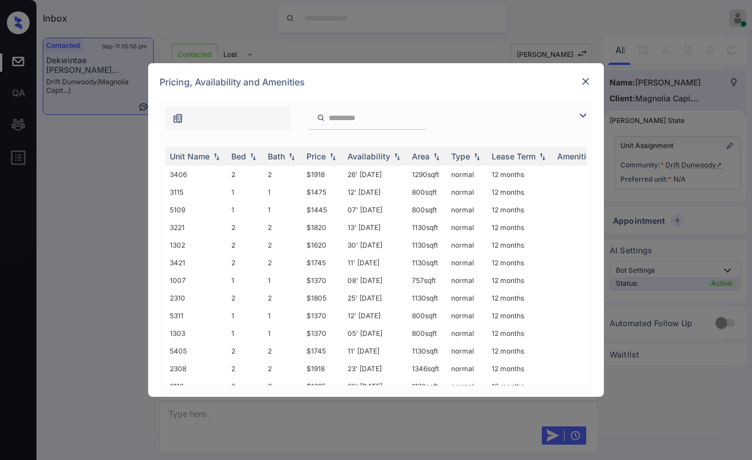
click at [585, 119] on img at bounding box center [583, 116] width 14 height 14
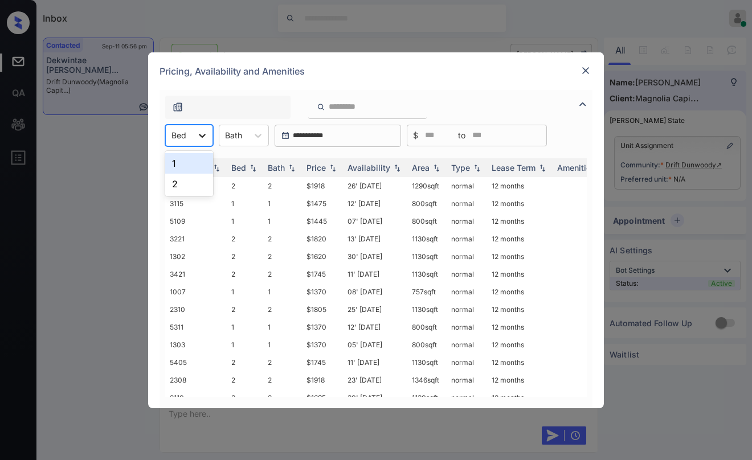
click at [202, 132] on icon at bounding box center [202, 135] width 11 height 11
click at [186, 163] on div "1" at bounding box center [189, 163] width 48 height 21
click at [322, 167] on div "Price" at bounding box center [316, 168] width 19 height 10
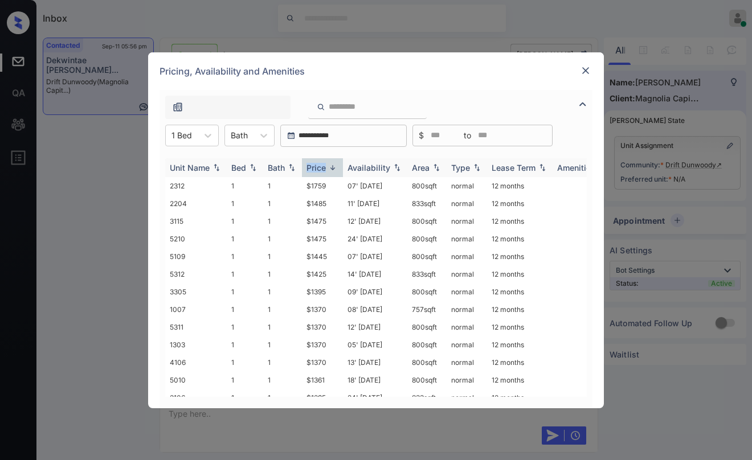
click at [322, 167] on div "Price" at bounding box center [316, 168] width 19 height 10
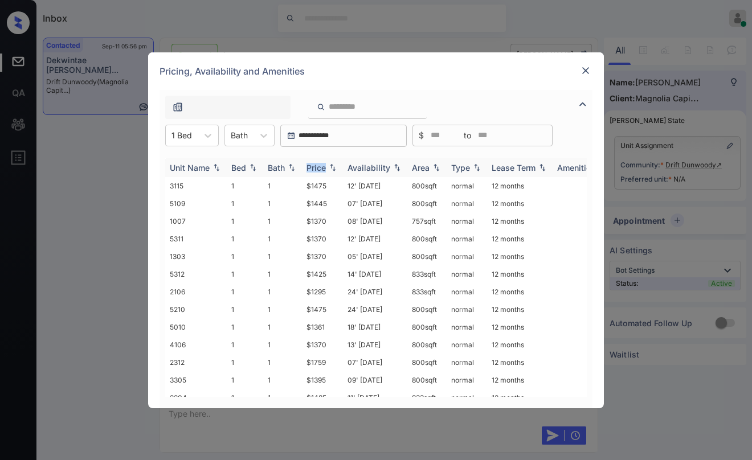
click at [322, 167] on div "Price" at bounding box center [316, 168] width 19 height 10
click at [585, 75] on img at bounding box center [585, 70] width 11 height 11
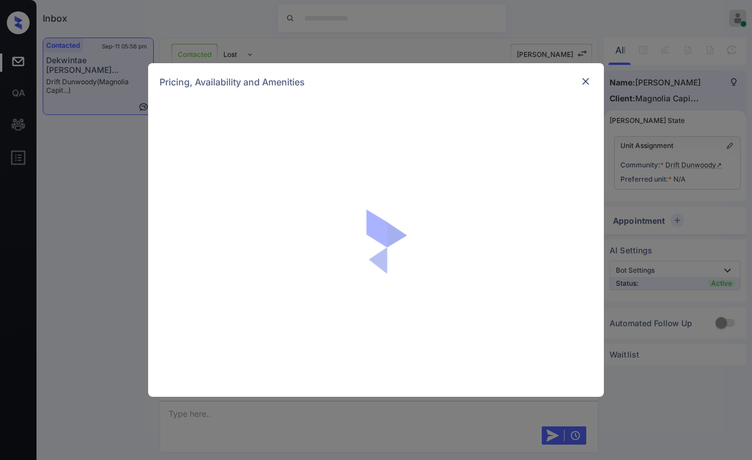
scroll to position [520, 0]
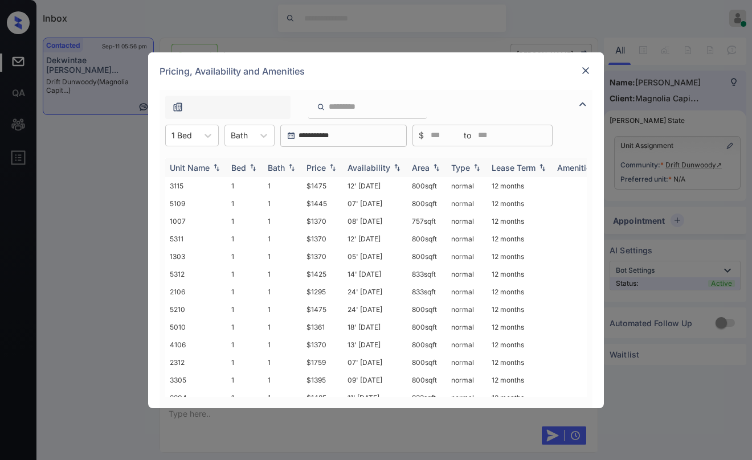
click at [326, 169] on div "Price" at bounding box center [316, 168] width 19 height 10
click at [321, 184] on td "$1270" at bounding box center [322, 186] width 41 height 18
drag, startPoint x: 321, startPoint y: 184, endPoint x: 328, endPoint y: 183, distance: 7.5
click at [321, 185] on td "$1270" at bounding box center [322, 186] width 41 height 18
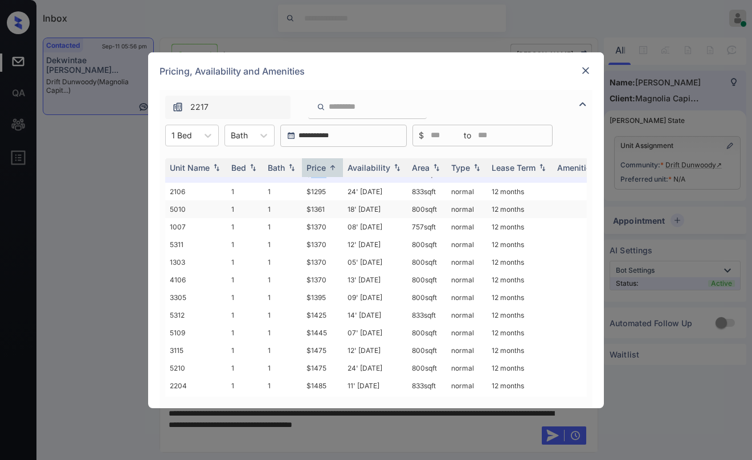
scroll to position [0, 0]
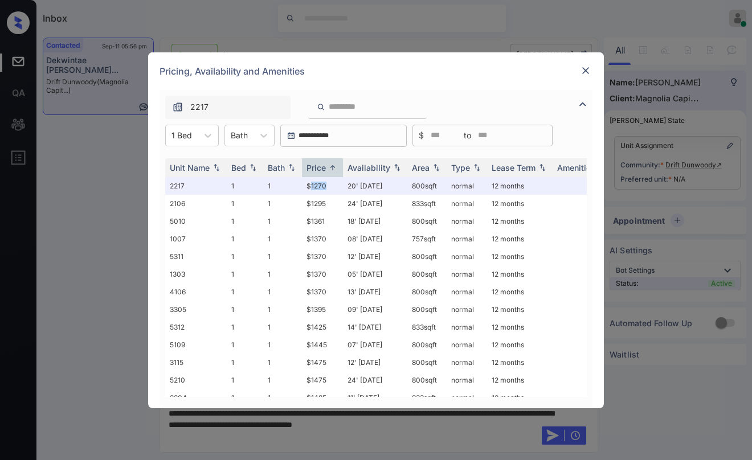
click at [589, 72] on img at bounding box center [585, 70] width 11 height 11
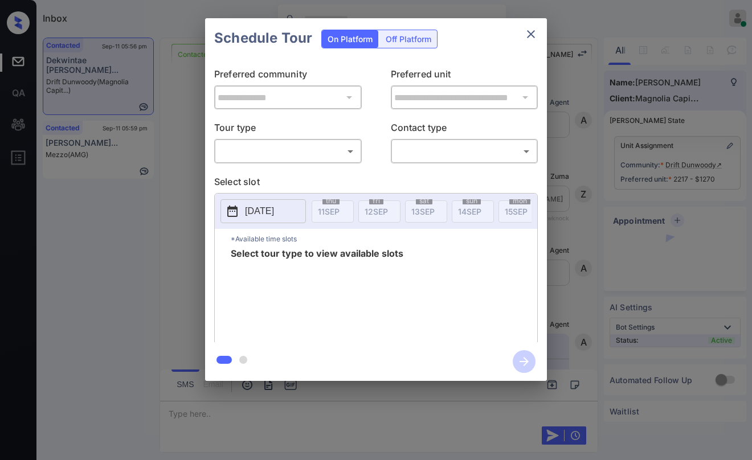
click at [284, 150] on body "Inbox [PERSON_NAME] Online Set yourself offline Set yourself on break Profile S…" at bounding box center [376, 230] width 752 height 460
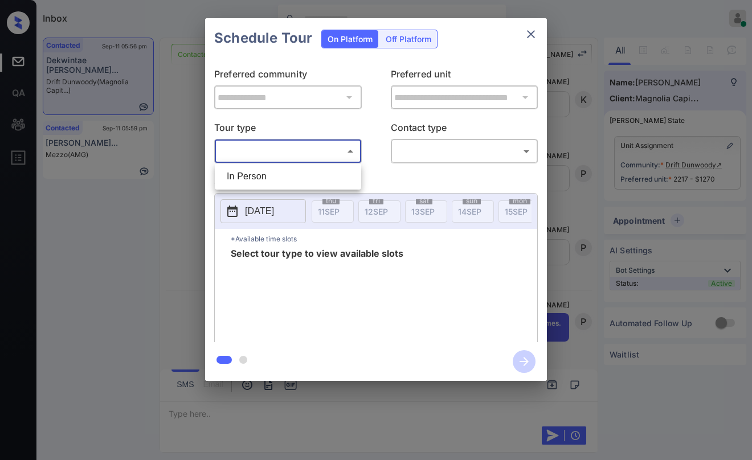
drag, startPoint x: 257, startPoint y: 176, endPoint x: 418, endPoint y: 156, distance: 162.0
click at [269, 174] on li "In Person" at bounding box center [288, 176] width 141 height 21
type input "********"
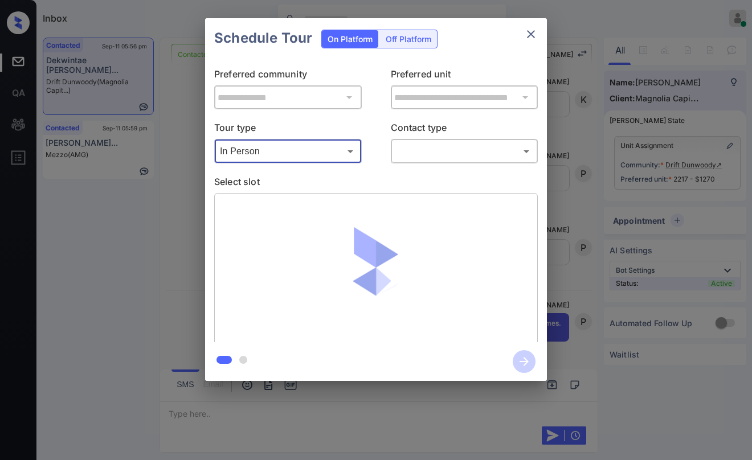
click at [433, 152] on body "Inbox [PERSON_NAME] Online Set yourself offline Set yourself on break Profile S…" at bounding box center [376, 230] width 752 height 460
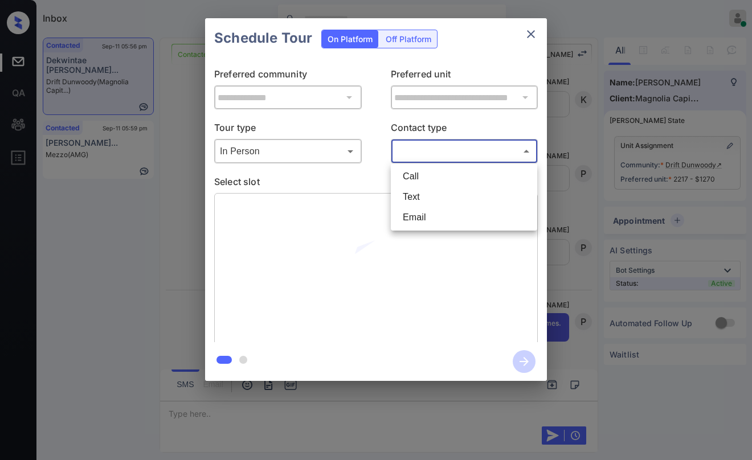
click at [428, 193] on li "Text" at bounding box center [464, 197] width 141 height 21
type input "****"
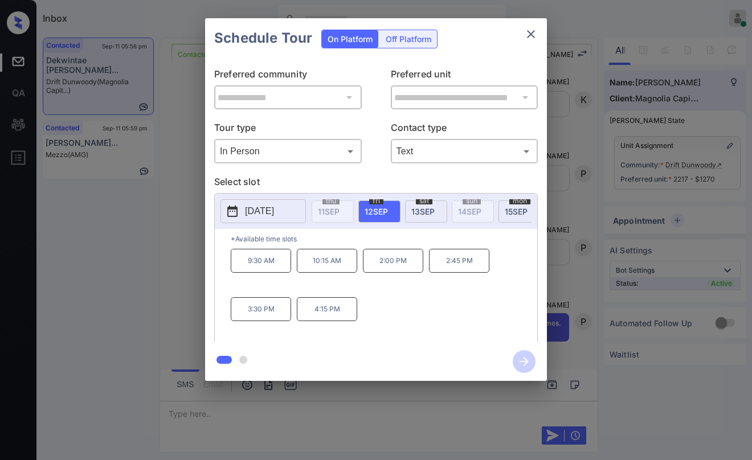
click at [324, 320] on p "4:15 PM" at bounding box center [327, 309] width 60 height 24
click at [533, 369] on icon "button" at bounding box center [524, 361] width 23 height 23
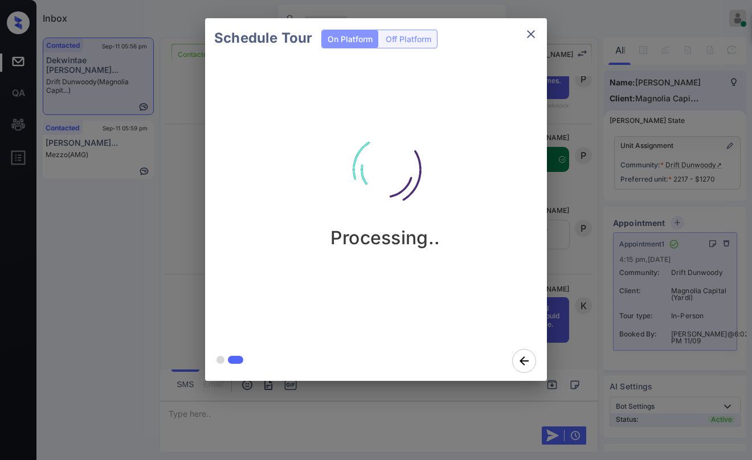
scroll to position [2470, 0]
click at [583, 248] on div "Schedule Tour On Platform Off Platform Tour Scheduled" at bounding box center [376, 199] width 752 height 399
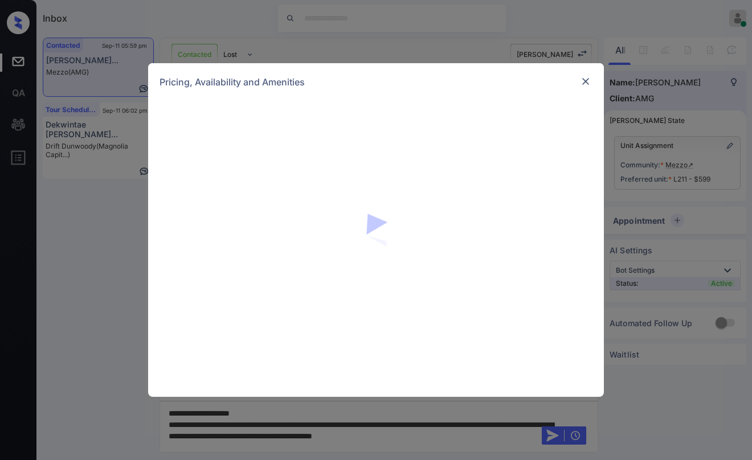
scroll to position [746, 0]
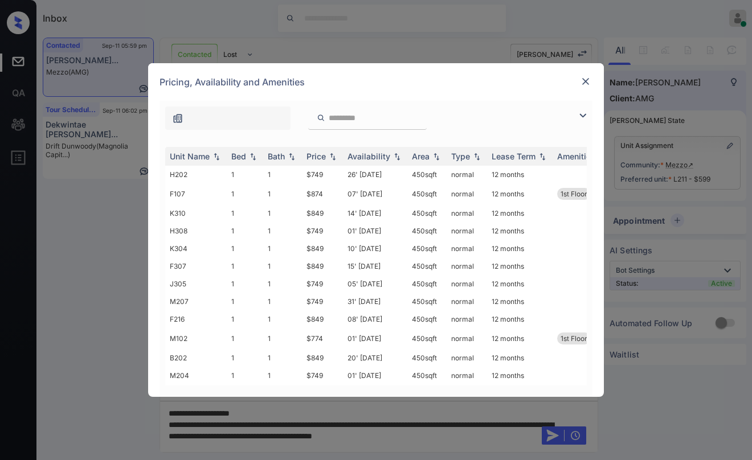
click at [582, 122] on img at bounding box center [583, 116] width 14 height 14
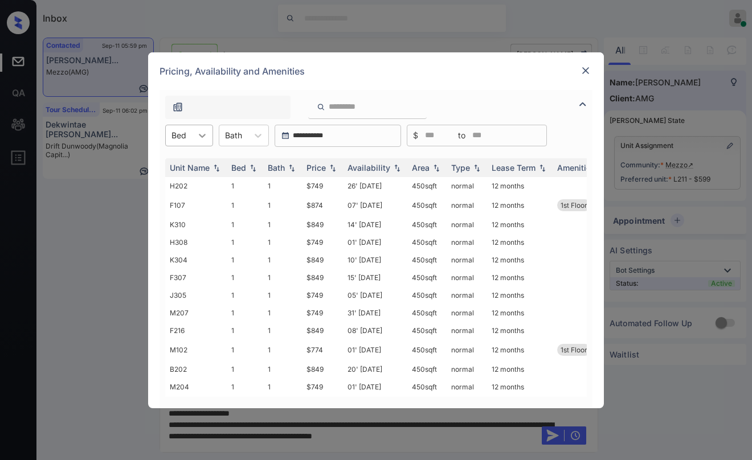
click at [203, 131] on icon at bounding box center [202, 135] width 11 height 11
click at [178, 167] on div "0" at bounding box center [189, 163] width 48 height 21
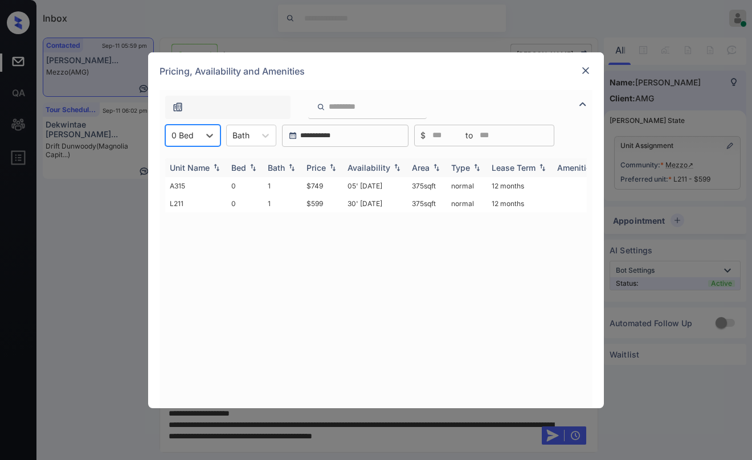
click at [319, 169] on div "Price" at bounding box center [316, 168] width 19 height 10
drag, startPoint x: 309, startPoint y: 185, endPoint x: 330, endPoint y: 183, distance: 20.6
click at [330, 183] on td "$599" at bounding box center [322, 186] width 41 height 18
drag, startPoint x: 301, startPoint y: 185, endPoint x: 330, endPoint y: 185, distance: 28.5
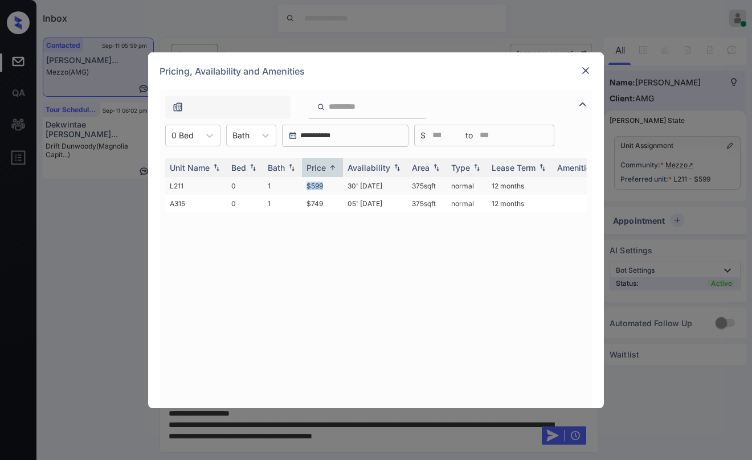
click at [328, 185] on tr "L211 0 1 $599 30' [DATE] 375 sqft normal 12 months" at bounding box center [462, 186] width 595 height 18
copy tr "$599"
click at [592, 68] on div at bounding box center [586, 71] width 14 height 14
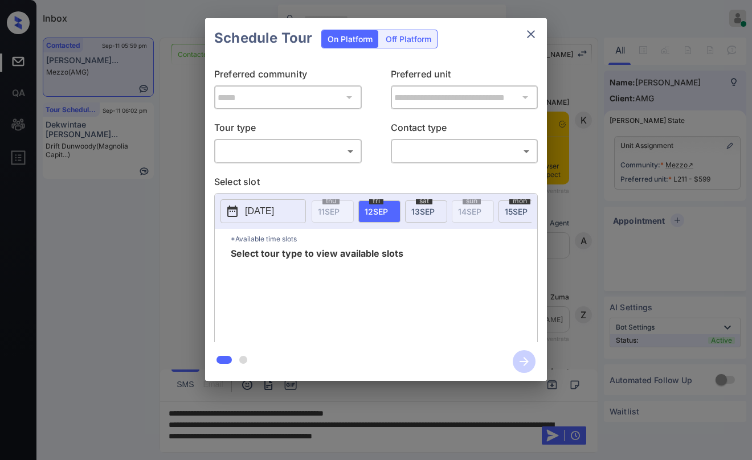
scroll to position [1544, 0]
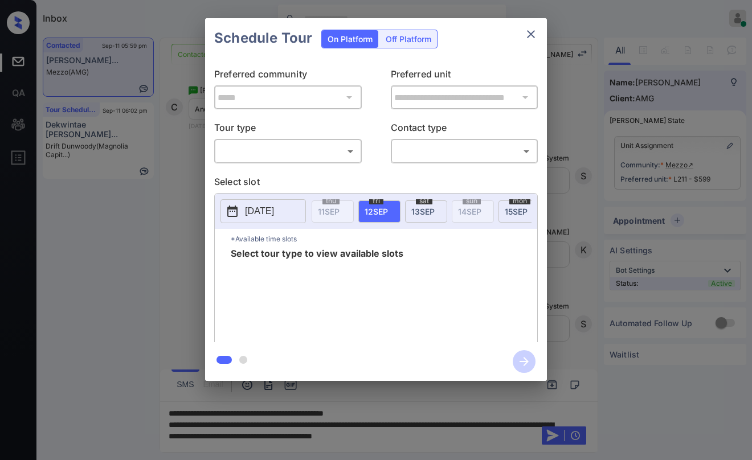
click at [289, 167] on div "**********" at bounding box center [376, 200] width 342 height 284
click at [291, 158] on body "Inbox Paolo Gabriel Online Set yourself offline Set yourself on break Profile S…" at bounding box center [376, 230] width 752 height 460
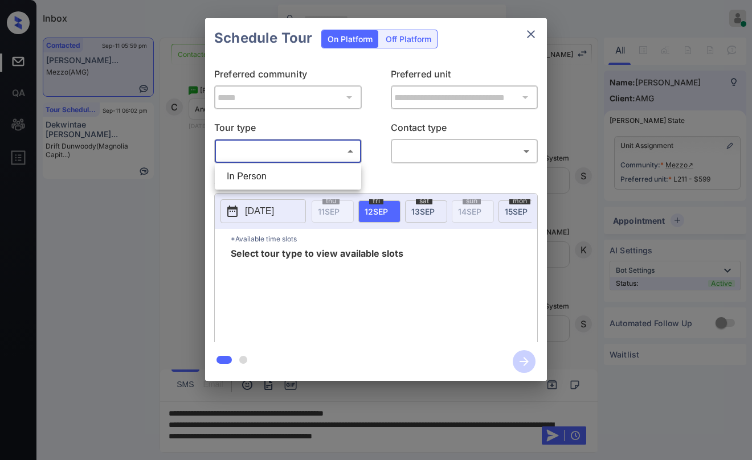
click at [275, 173] on li "In Person" at bounding box center [288, 176] width 141 height 21
type input "********"
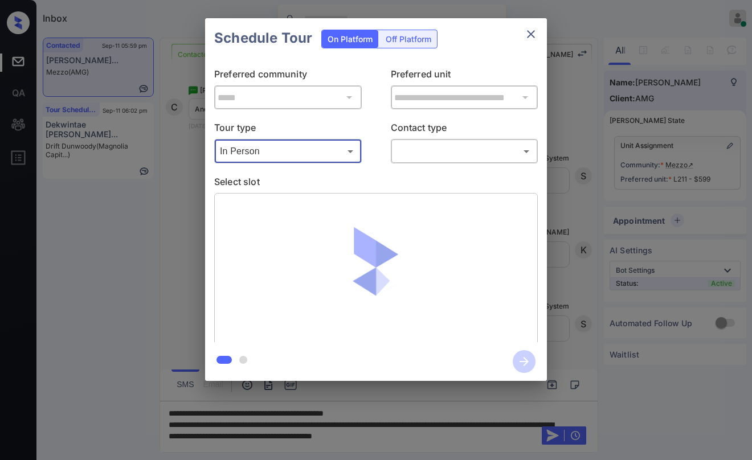
click at [418, 154] on body "Inbox Paolo Gabriel Online Set yourself offline Set yourself on break Profile S…" at bounding box center [376, 230] width 752 height 460
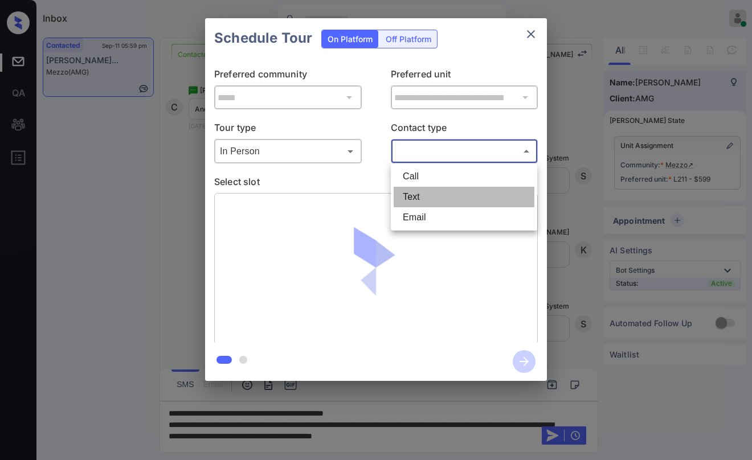
click at [417, 193] on li "Text" at bounding box center [464, 197] width 141 height 21
type input "****"
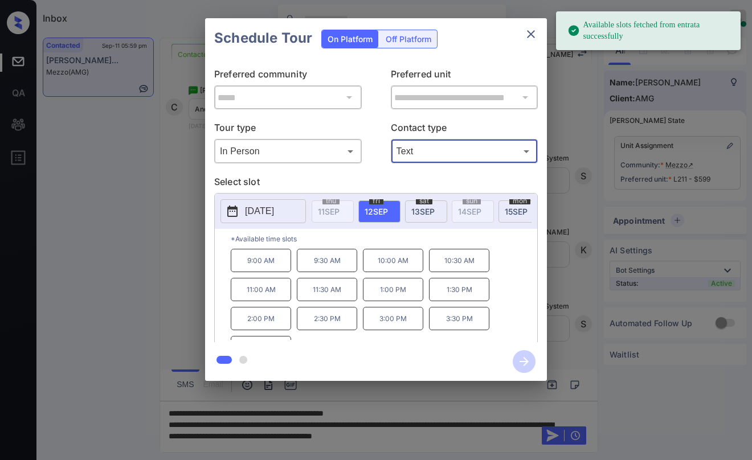
click at [417, 212] on span "13 SEP" at bounding box center [422, 212] width 23 height 10
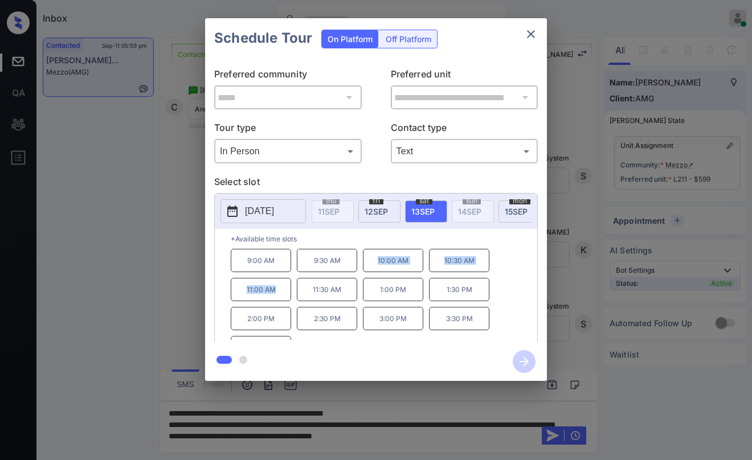
drag, startPoint x: 376, startPoint y: 265, endPoint x: 284, endPoint y: 292, distance: 95.6
click at [284, 292] on div "9:00 AM 9:30 AM 10:00 AM 10:30 AM 11:00 AM 11:30 AM 1:00 PM 1:30 PM 2:00 PM 2:3…" at bounding box center [384, 294] width 307 height 91
copy div "10:00 AM 10:30 AM 11:00 AM"
click at [530, 36] on icon "close" at bounding box center [531, 34] width 8 height 8
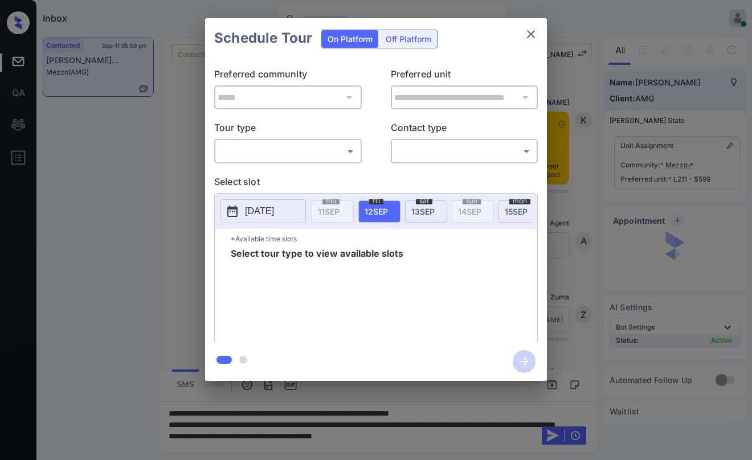
scroll to position [1544, 0]
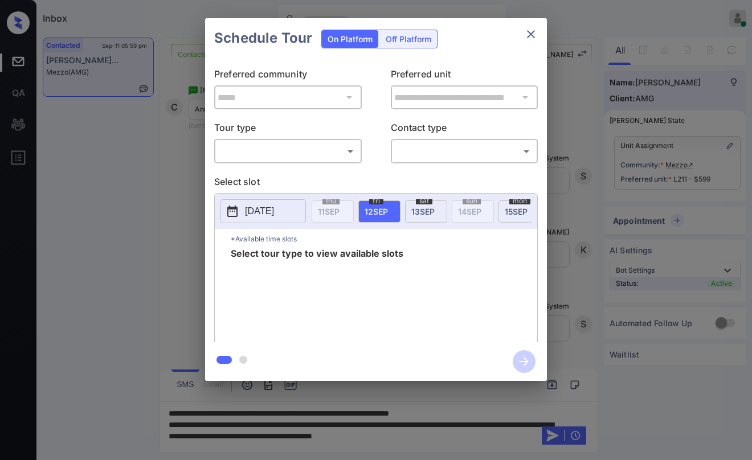
click at [272, 156] on body "Inbox [PERSON_NAME] Online Set yourself offline Set yourself on break Profile S…" at bounding box center [376, 230] width 752 height 460
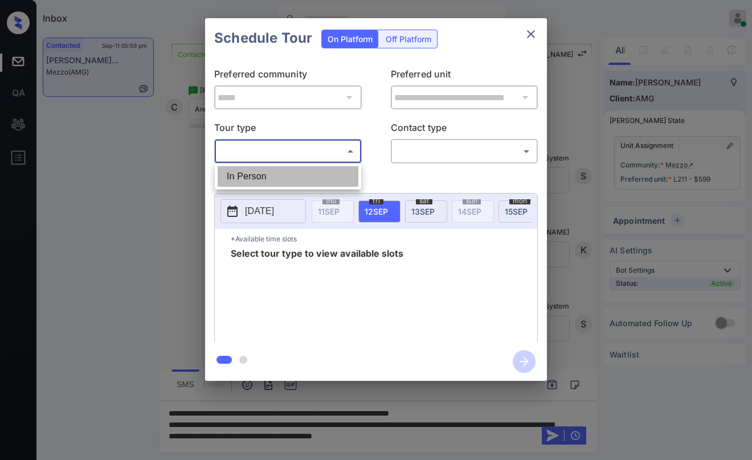
click at [262, 178] on li "In Person" at bounding box center [288, 176] width 141 height 21
type input "********"
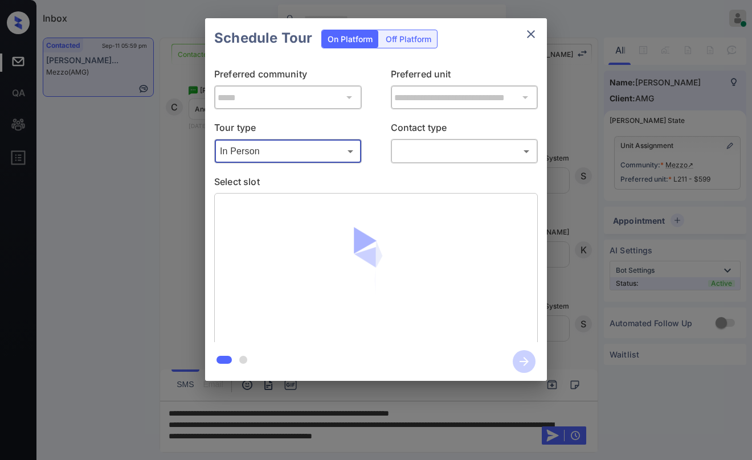
click at [440, 154] on body "Inbox [PERSON_NAME] Online Set yourself offline Set yourself on break Profile S…" at bounding box center [376, 230] width 752 height 460
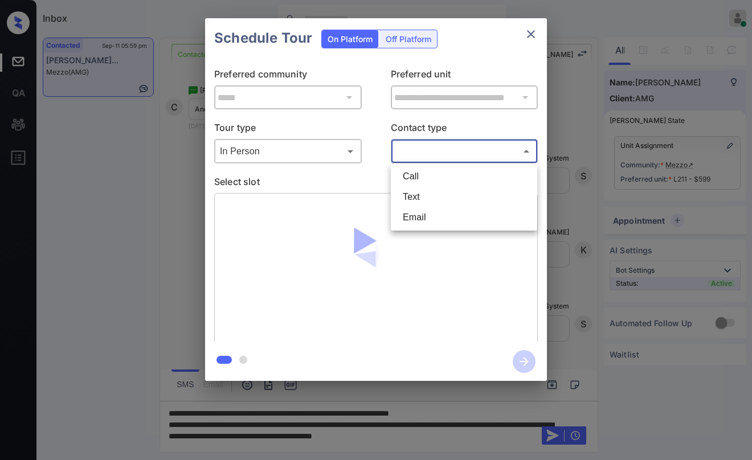
click at [420, 193] on li "Text" at bounding box center [464, 197] width 141 height 21
type input "****"
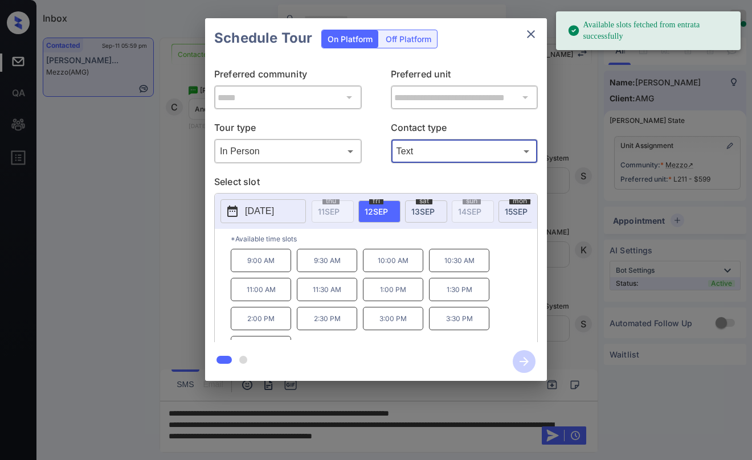
click at [429, 205] on div "[DATE]" at bounding box center [426, 212] width 42 height 22
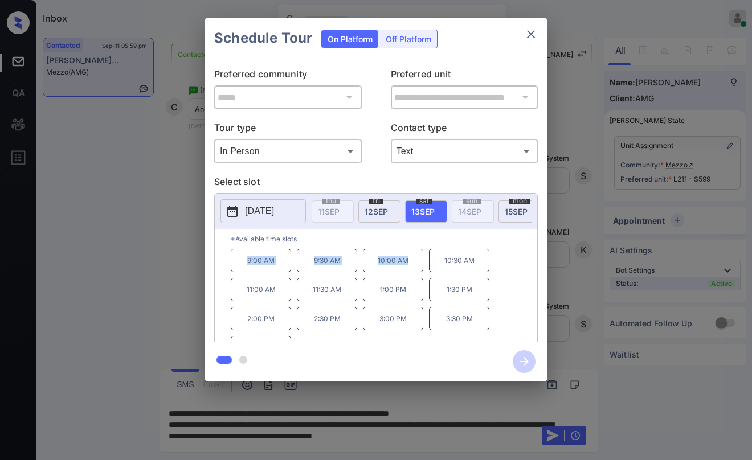
drag, startPoint x: 246, startPoint y: 266, endPoint x: 414, endPoint y: 268, distance: 168.1
click at [414, 268] on div "9:00 AM 9:30 AM 10:00 AM 10:30 AM 11:00 AM 11:30 AM 1:00 PM 1:30 PM 2:00 PM 2:3…" at bounding box center [384, 294] width 307 height 91
copy div "9:00 AM 9:30 AM 10:00 AM"
click at [532, 39] on icon "close" at bounding box center [531, 34] width 14 height 14
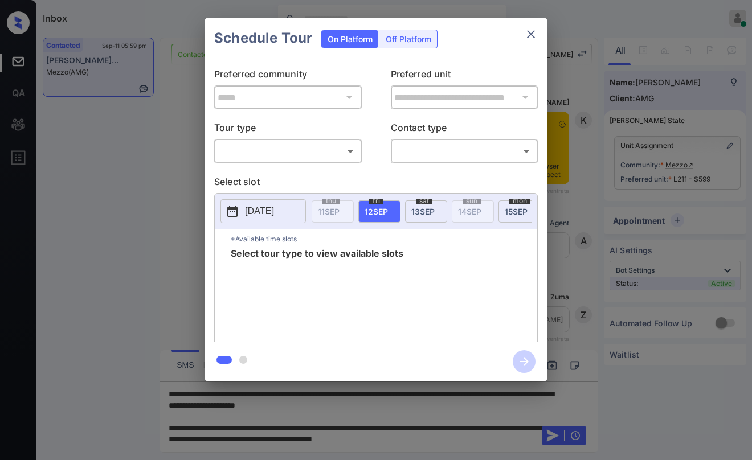
scroll to position [1430, 0]
click at [529, 36] on icon "close" at bounding box center [531, 34] width 8 height 8
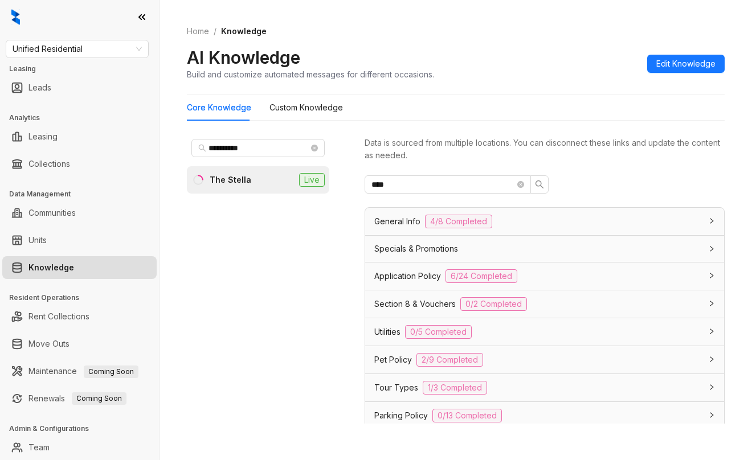
scroll to position [141, 0]
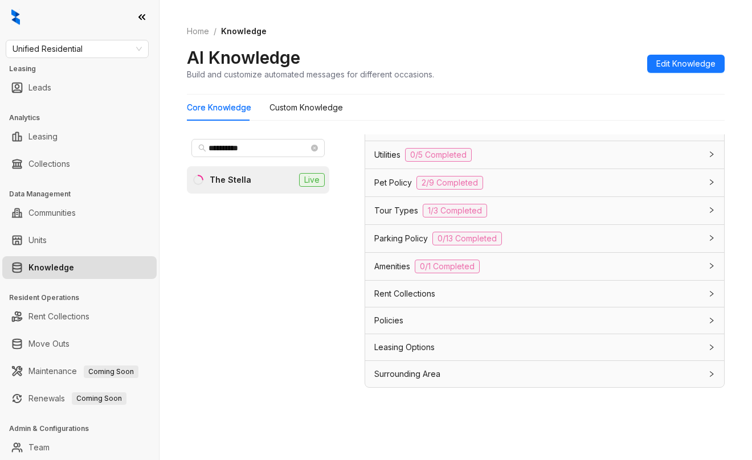
click at [594, 26] on ol "Home / Knowledge" at bounding box center [456, 31] width 538 height 13
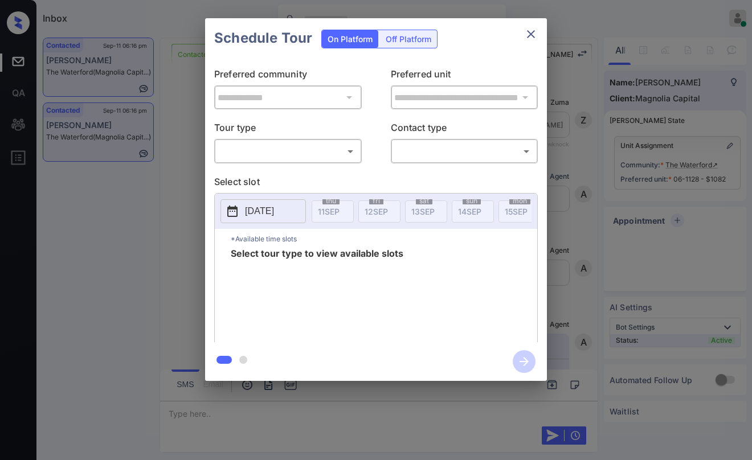
click at [324, 151] on body "Inbox [PERSON_NAME] Online Set yourself offline Set yourself on break Profile S…" at bounding box center [376, 230] width 752 height 460
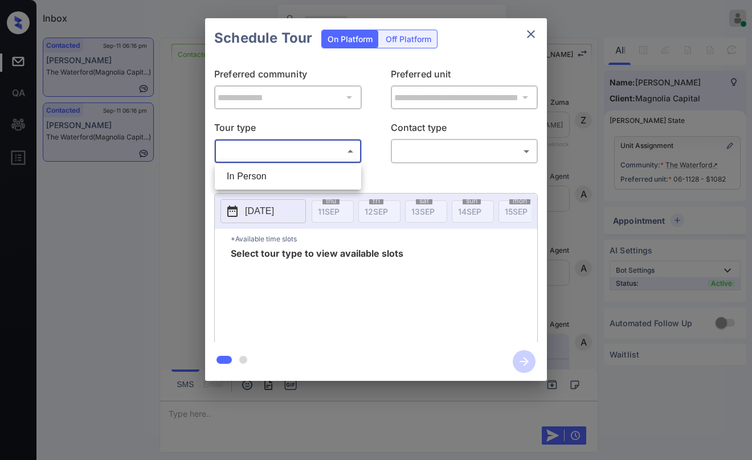
scroll to position [3633, 0]
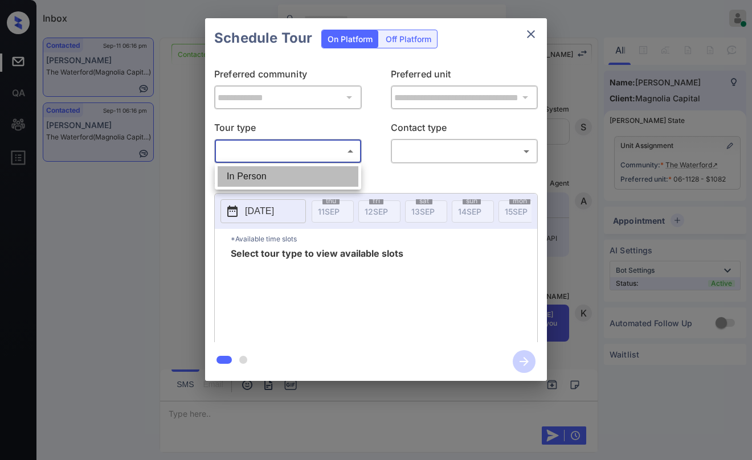
click at [308, 173] on li "In Person" at bounding box center [288, 176] width 141 height 21
type input "********"
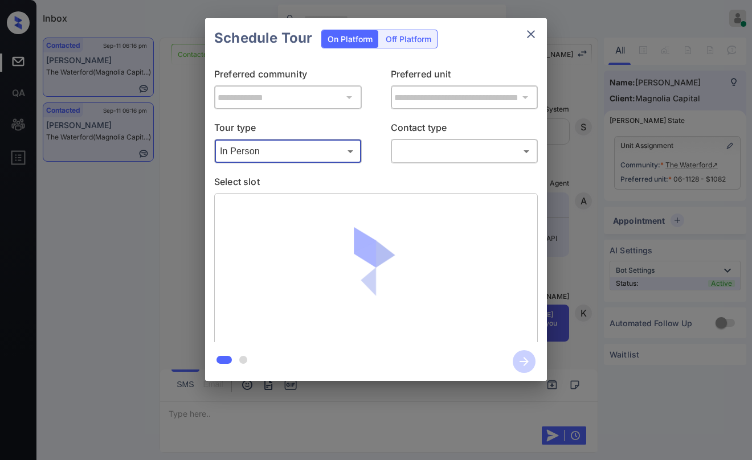
click at [427, 162] on div "​ ​" at bounding box center [465, 151] width 148 height 25
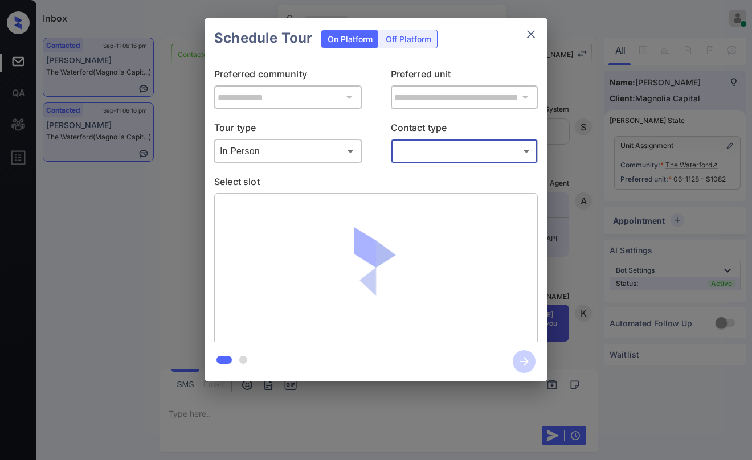
click at [429, 157] on body "Inbox Paolo Gabriel Online Set yourself offline Set yourself on break Profile S…" at bounding box center [376, 230] width 752 height 460
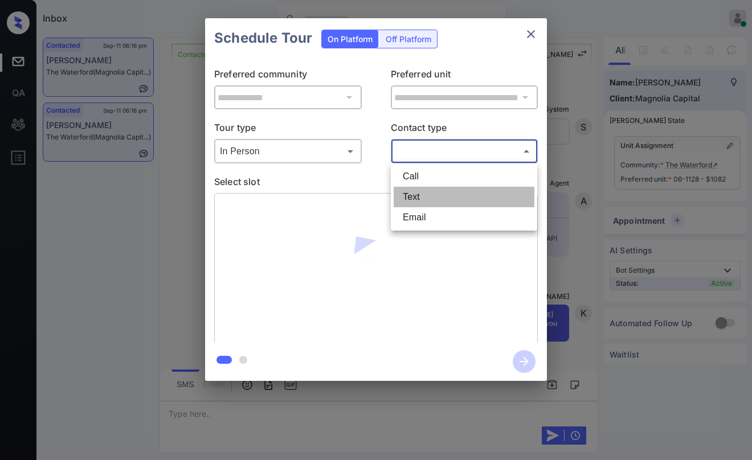
click at [427, 193] on li "Text" at bounding box center [464, 197] width 141 height 21
type input "****"
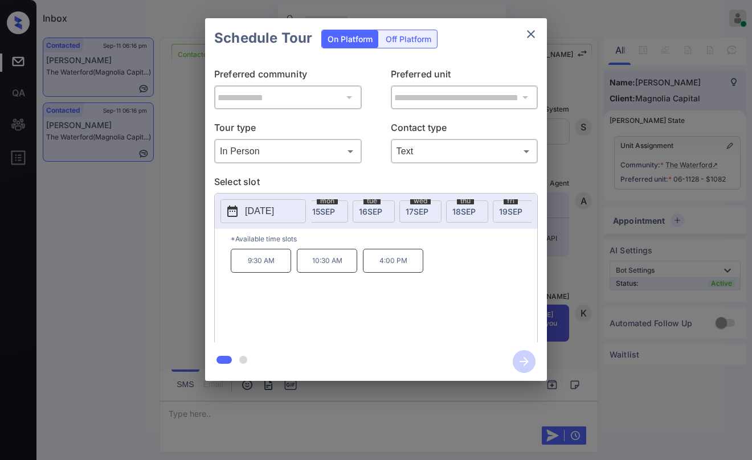
scroll to position [0, 243]
click at [503, 210] on span "[DATE]" at bounding box center [508, 212] width 25 height 10
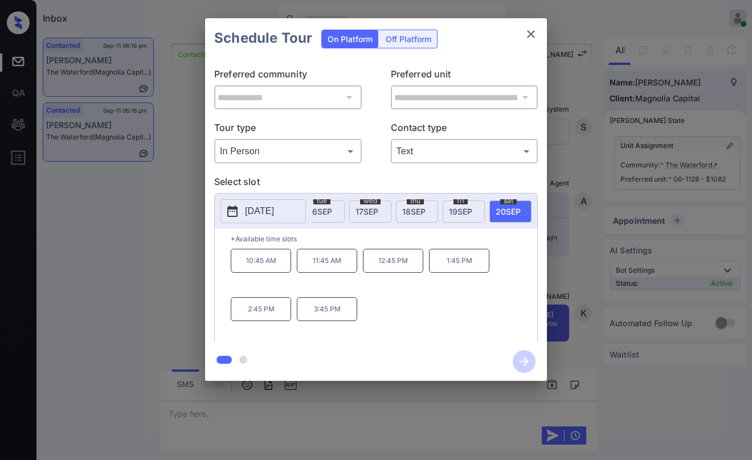
click at [274, 272] on p "10:45 AM" at bounding box center [261, 261] width 60 height 24
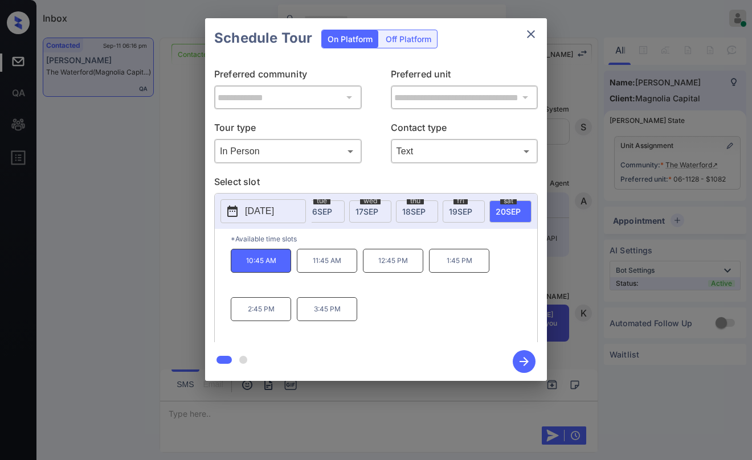
click at [525, 358] on icon "button" at bounding box center [524, 361] width 9 height 9
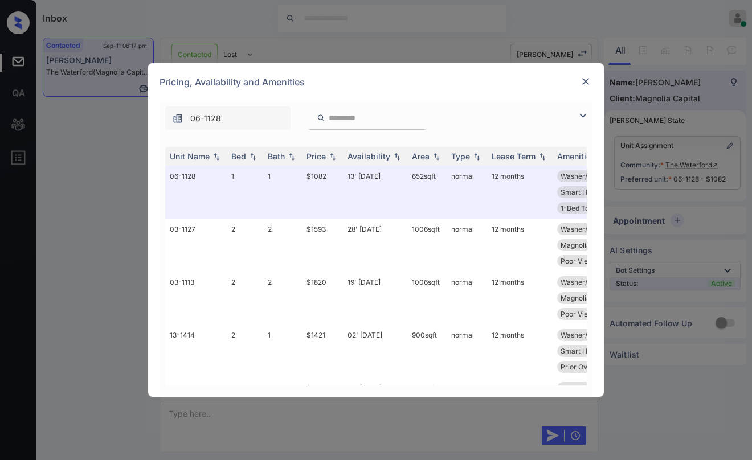
click at [588, 80] on img at bounding box center [585, 81] width 11 height 11
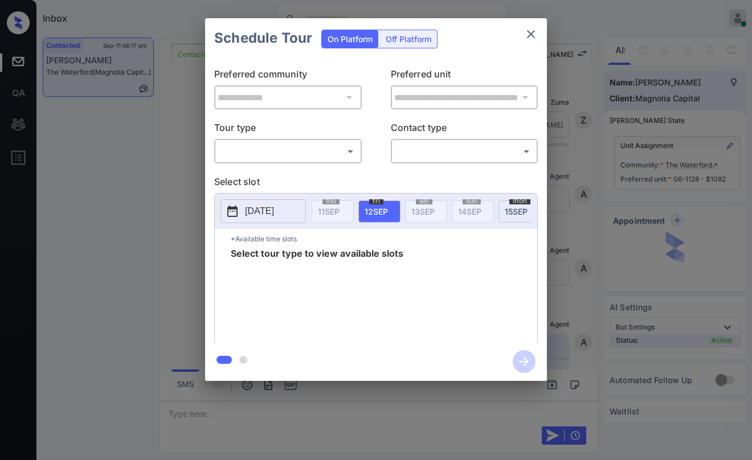
scroll to position [228, 0]
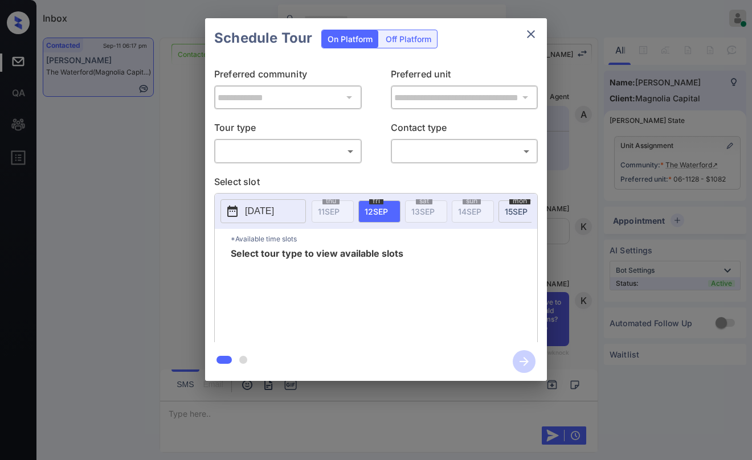
click at [287, 154] on body "Inbox [PERSON_NAME] Online Set yourself offline Set yourself on break Profile S…" at bounding box center [376, 230] width 752 height 460
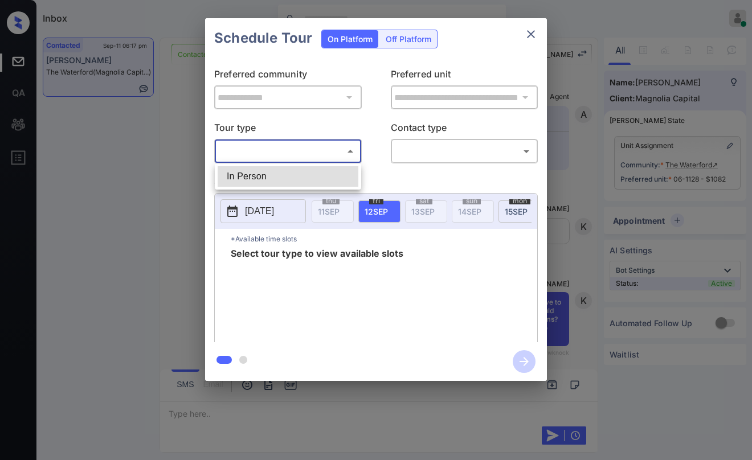
click at [267, 169] on li "In Person" at bounding box center [288, 176] width 141 height 21
type input "********"
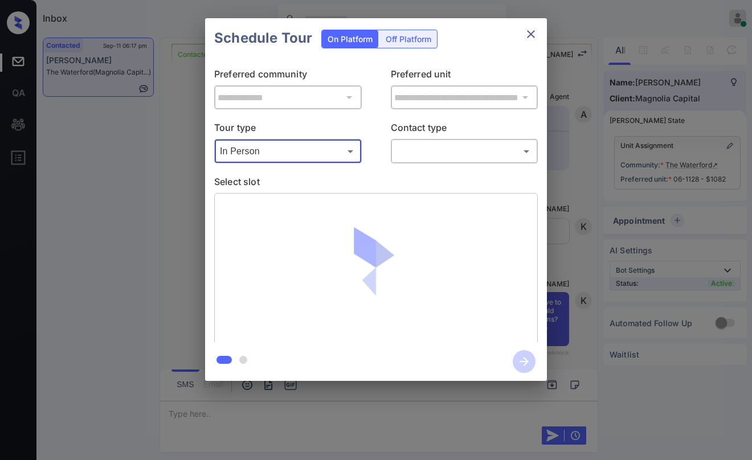
click at [447, 152] on body "Inbox [PERSON_NAME] Online Set yourself offline Set yourself on break Profile S…" at bounding box center [376, 230] width 752 height 460
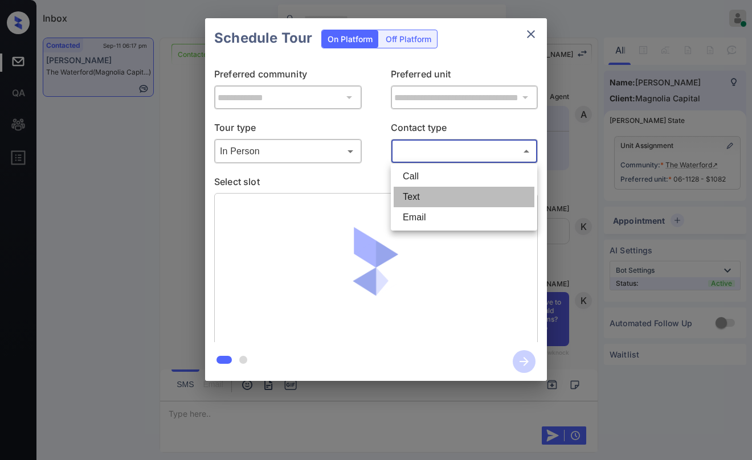
click at [434, 198] on li "Text" at bounding box center [464, 197] width 141 height 21
type input "****"
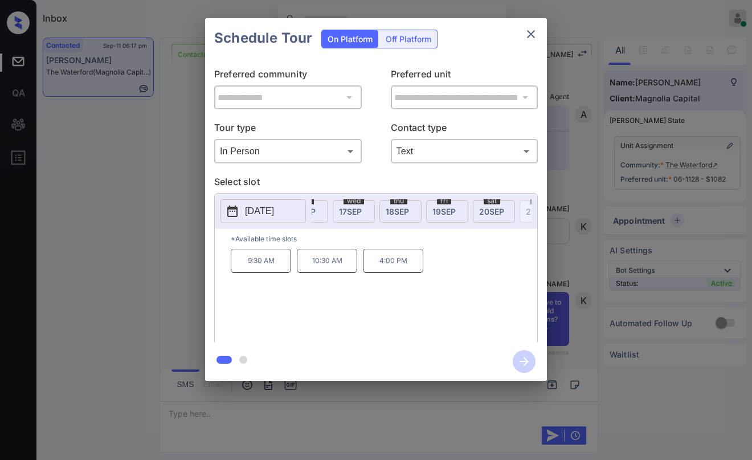
scroll to position [0, 268]
click at [478, 210] on span "20 SEP" at bounding box center [483, 212] width 25 height 10
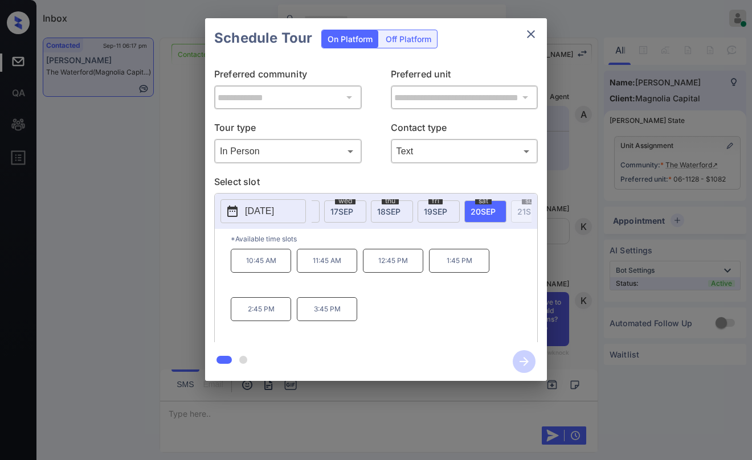
click at [398, 293] on div "10:45 AM 11:45 AM 12:45 PM 1:45 PM 2:45 PM 3:45 PM" at bounding box center [384, 294] width 307 height 91
click at [410, 304] on div "10:45 AM 11:45 AM 12:45 PM 1:45 PM 2:45 PM 3:45 PM" at bounding box center [384, 294] width 307 height 91
click at [532, 40] on icon "close" at bounding box center [531, 34] width 14 height 14
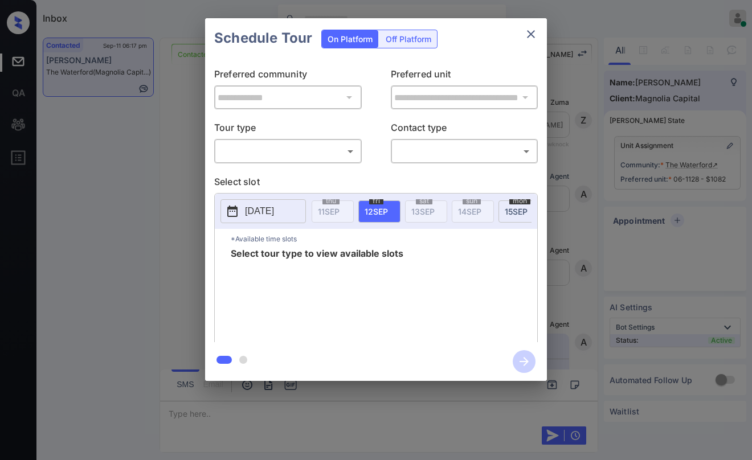
scroll to position [228, 0]
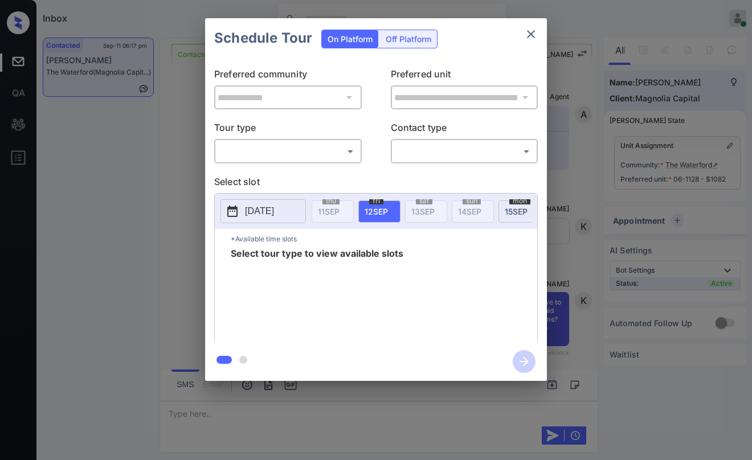
click at [304, 142] on body "Inbox Paolo Gabriel Online Set yourself offline Set yourself on break Profile S…" at bounding box center [376, 230] width 752 height 460
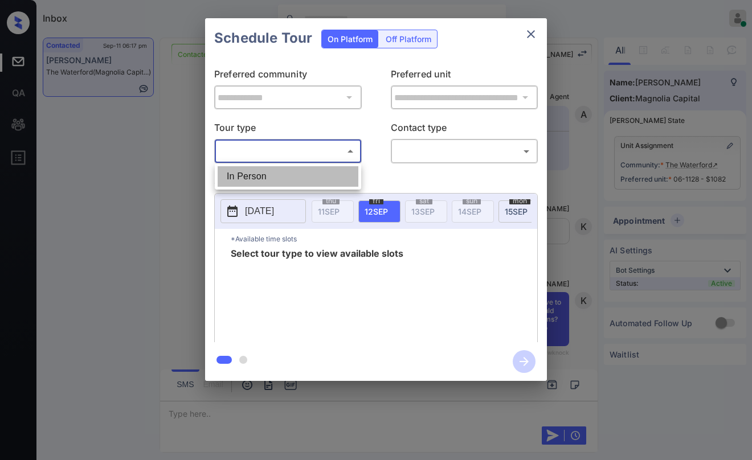
drag, startPoint x: 260, startPoint y: 178, endPoint x: 394, endPoint y: 164, distance: 134.7
click at [261, 178] on li "In Person" at bounding box center [288, 176] width 141 height 21
type input "********"
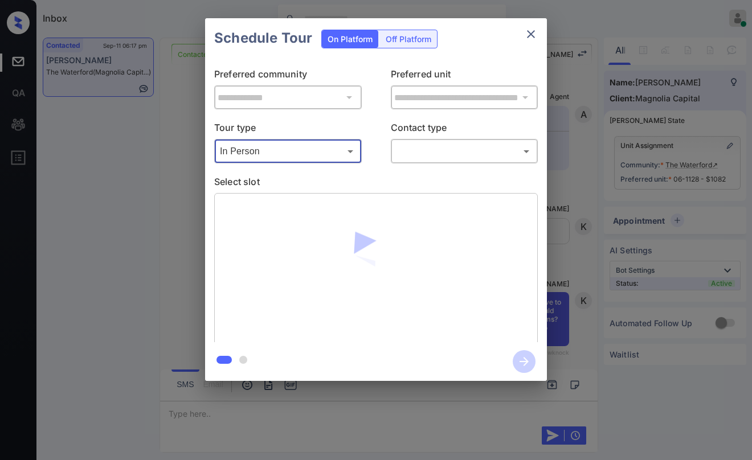
click at [405, 161] on div "​ ​" at bounding box center [465, 151] width 148 height 25
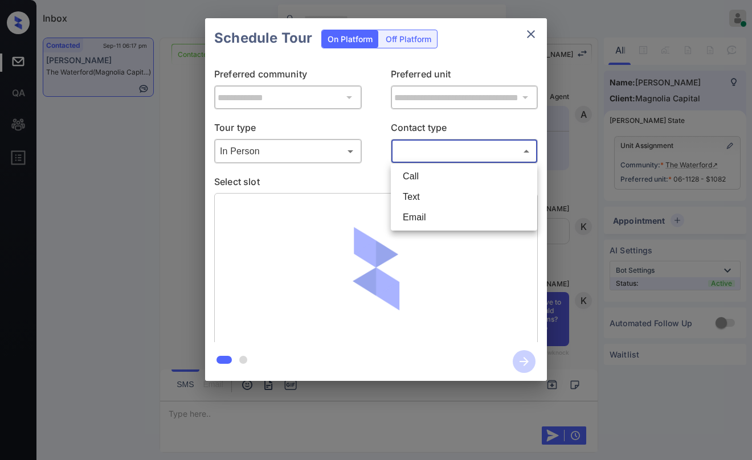
click at [431, 149] on body "Inbox Paolo Gabriel Online Set yourself offline Set yourself on break Profile S…" at bounding box center [376, 230] width 752 height 460
click at [428, 201] on li "Text" at bounding box center [464, 197] width 141 height 21
type input "****"
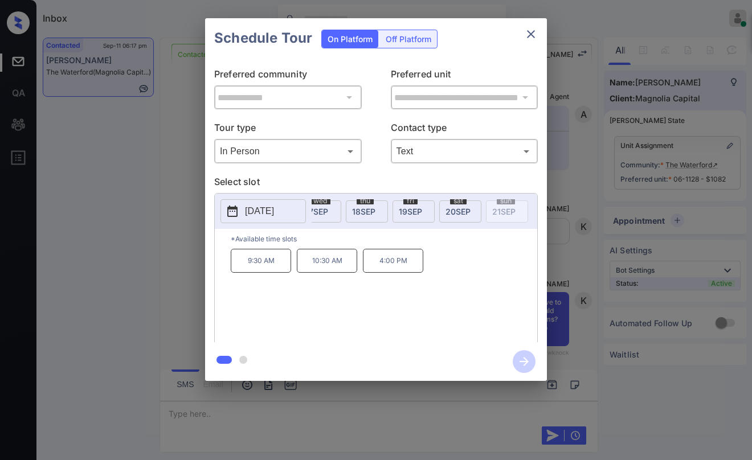
scroll to position [0, 301]
click at [452, 207] on span "20 SEP" at bounding box center [450, 212] width 25 height 10
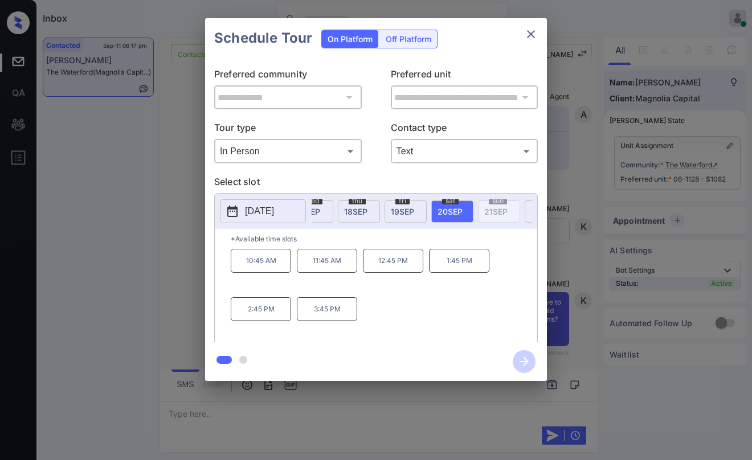
click at [534, 40] on icon "close" at bounding box center [531, 34] width 14 height 14
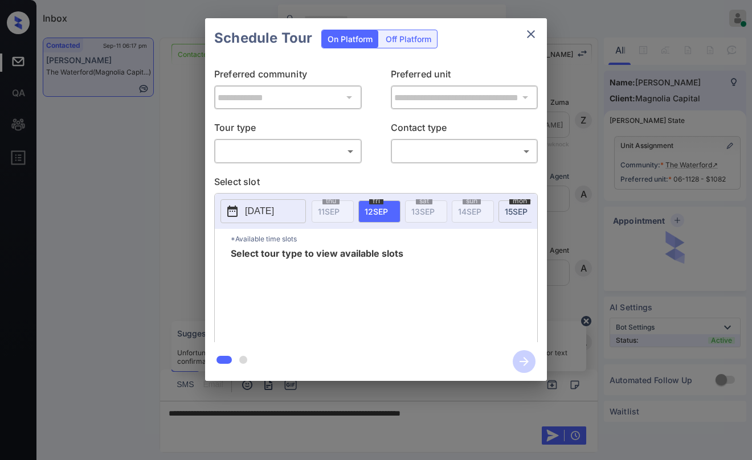
click at [293, 150] on body "Inbox [PERSON_NAME] Online Set yourself offline Set yourself on break Profile S…" at bounding box center [376, 230] width 752 height 460
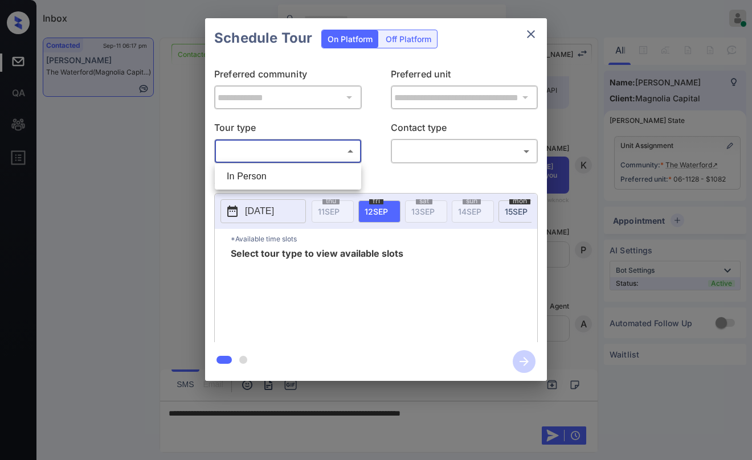
drag, startPoint x: 272, startPoint y: 174, endPoint x: 401, endPoint y: 152, distance: 130.8
click at [274, 174] on li "In Person" at bounding box center [288, 176] width 141 height 21
type input "********"
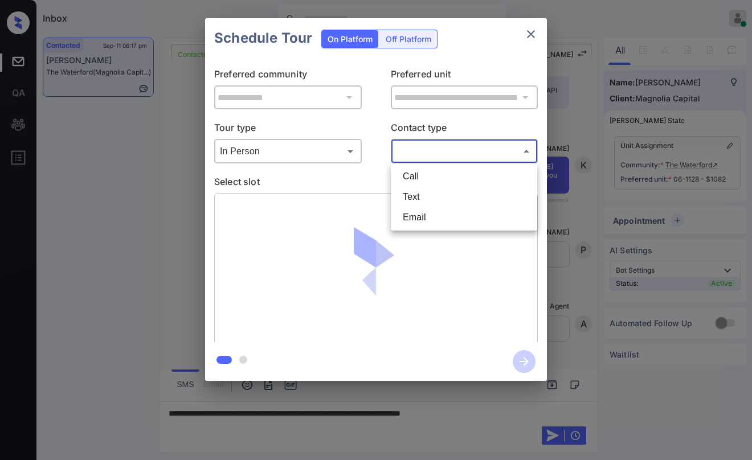
click at [425, 146] on body "Inbox [PERSON_NAME] Online Set yourself offline Set yourself on break Profile S…" at bounding box center [376, 230] width 752 height 460
click at [424, 195] on li "Text" at bounding box center [464, 197] width 141 height 21
type input "****"
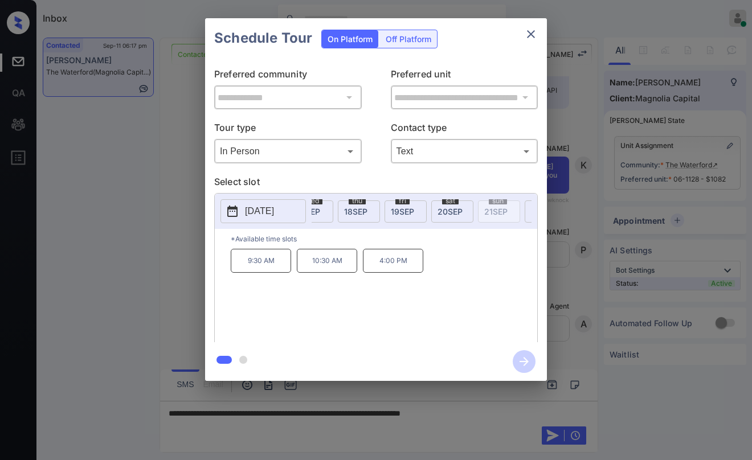
scroll to position [0, 351]
click at [406, 208] on span "[DATE]" at bounding box center [399, 212] width 25 height 10
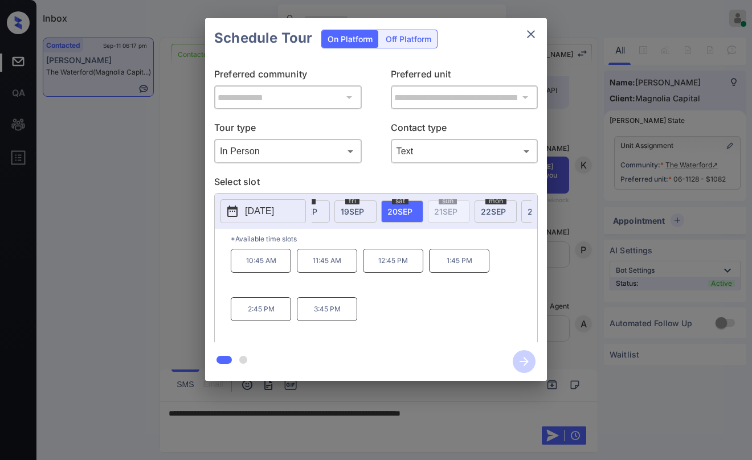
click at [533, 36] on icon "close" at bounding box center [531, 34] width 14 height 14
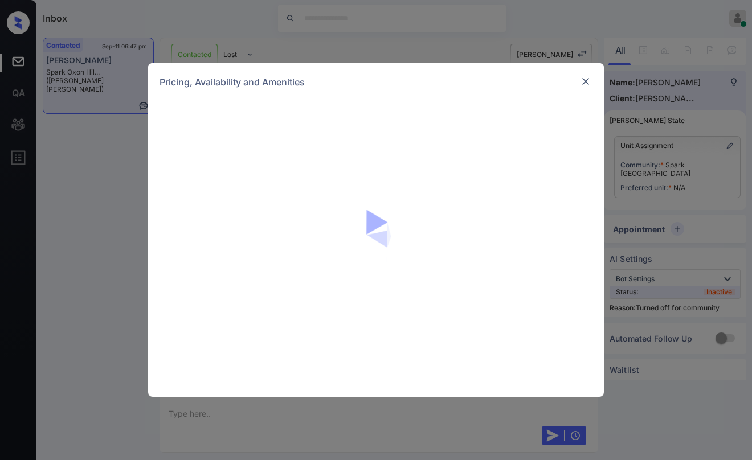
scroll to position [608, 0]
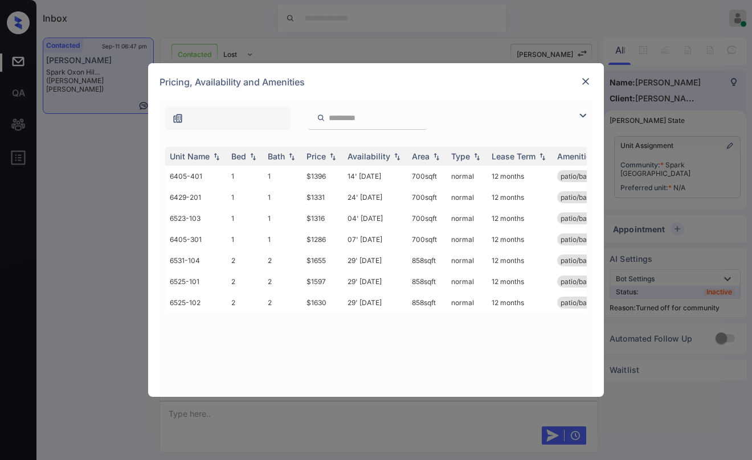
click at [589, 84] on img at bounding box center [585, 81] width 11 height 11
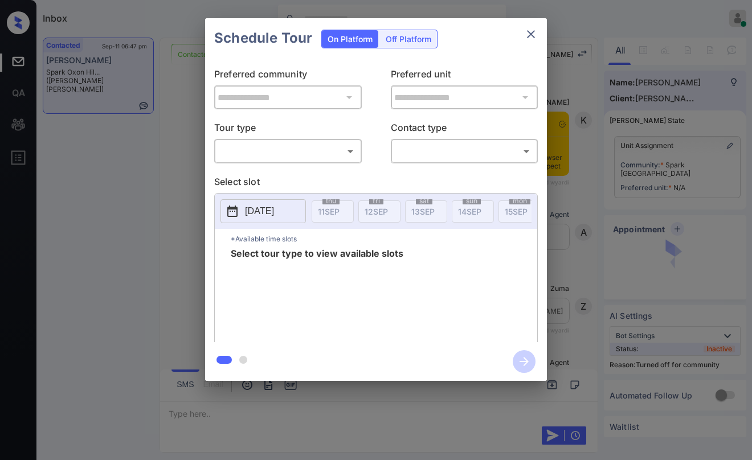
scroll to position [608, 0]
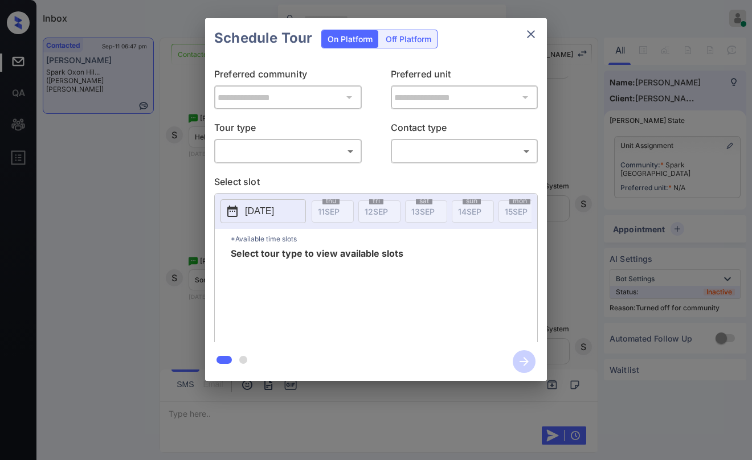
click at [331, 149] on body "Inbox [PERSON_NAME] Online Set yourself offline Set yourself on break Profile S…" at bounding box center [376, 230] width 752 height 460
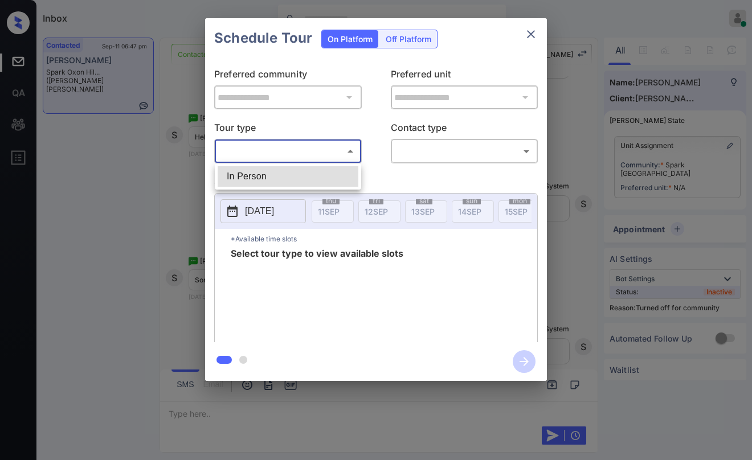
drag, startPoint x: 311, startPoint y: 177, endPoint x: 395, endPoint y: 160, distance: 86.2
click at [311, 174] on li "In Person" at bounding box center [288, 176] width 141 height 21
type input "********"
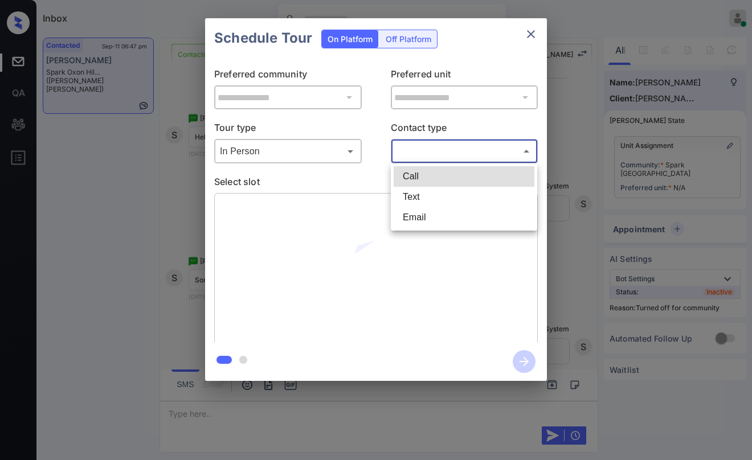
click at [409, 156] on body "Inbox [PERSON_NAME] Online Set yourself offline Set yourself on break Profile S…" at bounding box center [376, 230] width 752 height 460
click at [408, 198] on li "Text" at bounding box center [464, 197] width 141 height 21
type input "****"
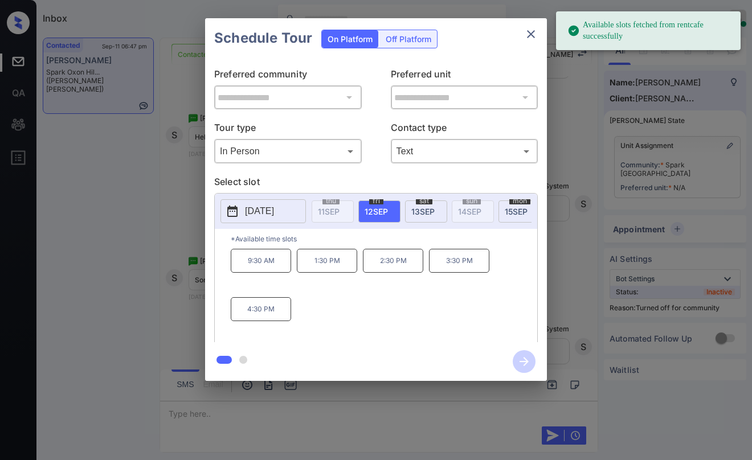
click at [422, 211] on span "[DATE]" at bounding box center [422, 212] width 23 height 10
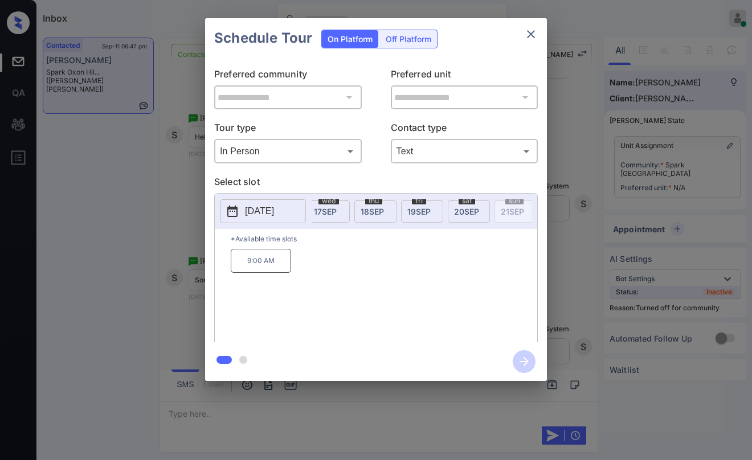
scroll to position [0, 293]
click at [529, 37] on icon "close" at bounding box center [531, 34] width 14 height 14
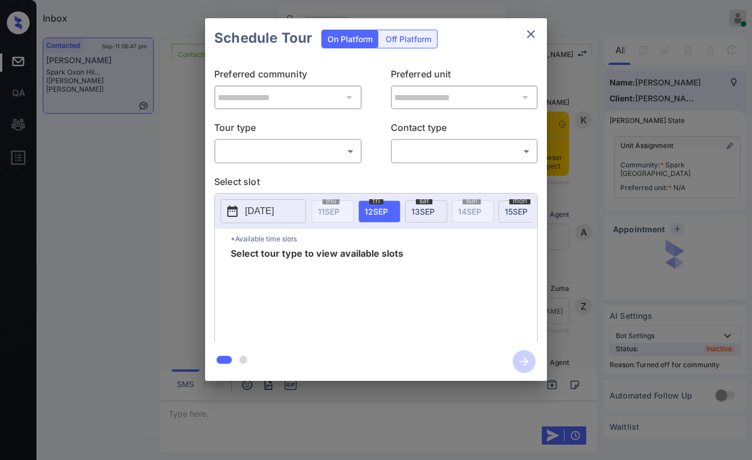
scroll to position [722, 0]
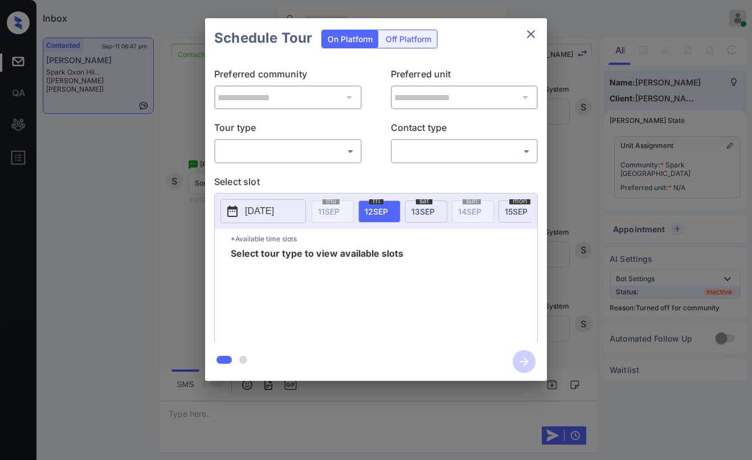
click at [527, 40] on icon "close" at bounding box center [531, 34] width 14 height 14
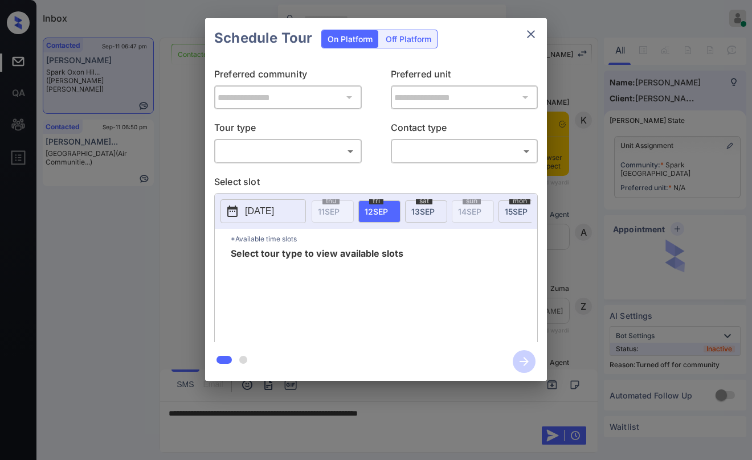
scroll to position [722, 0]
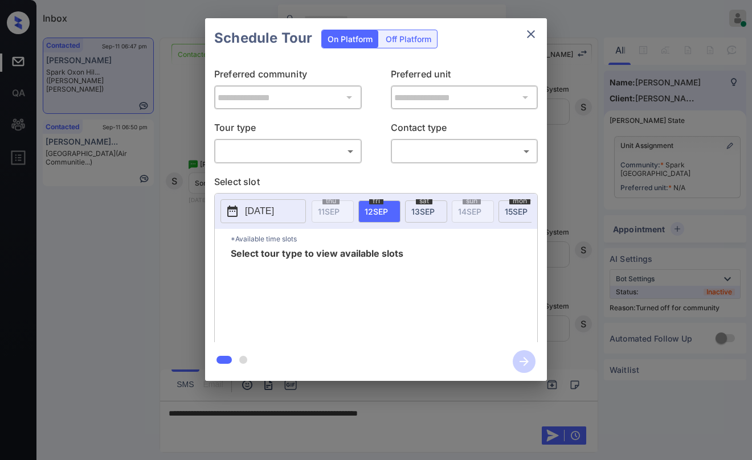
click at [311, 147] on div "​ ​" at bounding box center [288, 151] width 148 height 25
click at [303, 156] on body "Inbox [PERSON_NAME] Online Set yourself offline Set yourself on break Profile S…" at bounding box center [376, 230] width 752 height 460
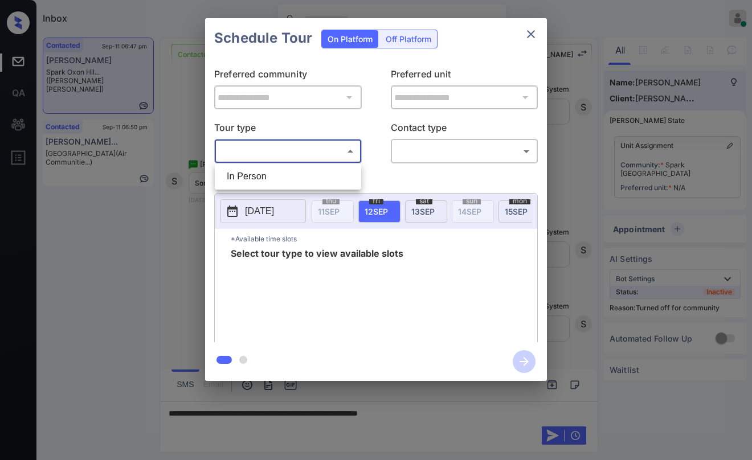
click at [282, 183] on li "In Person" at bounding box center [288, 176] width 141 height 21
type input "********"
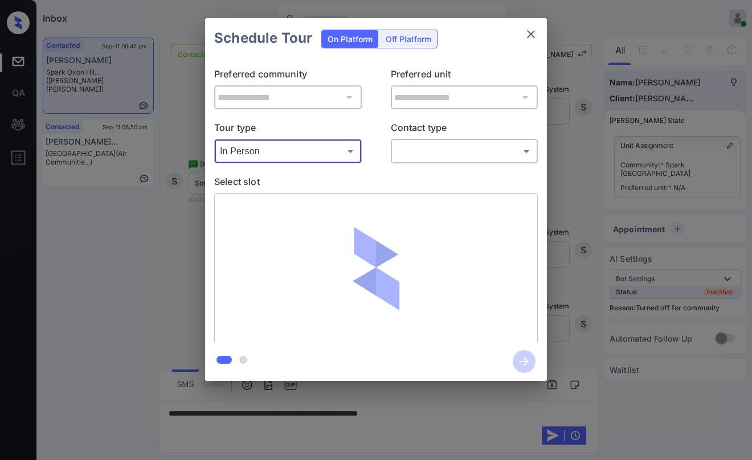
click at [417, 155] on body "Inbox [PERSON_NAME] Online Set yourself offline Set yourself on break Profile S…" at bounding box center [376, 230] width 752 height 460
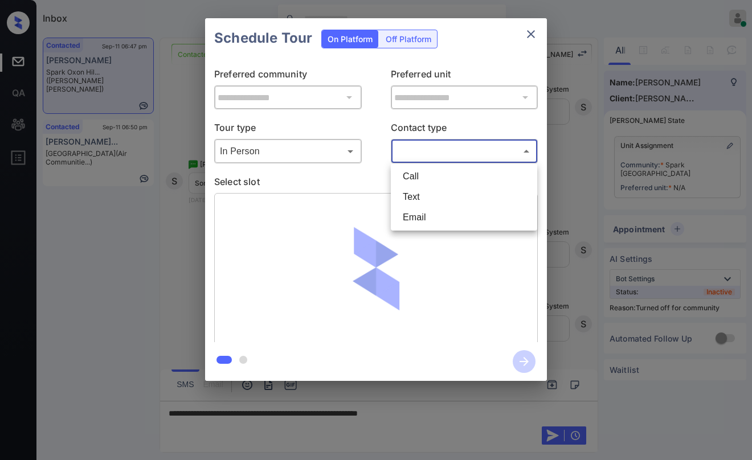
click at [423, 198] on li "Text" at bounding box center [464, 197] width 141 height 21
type input "****"
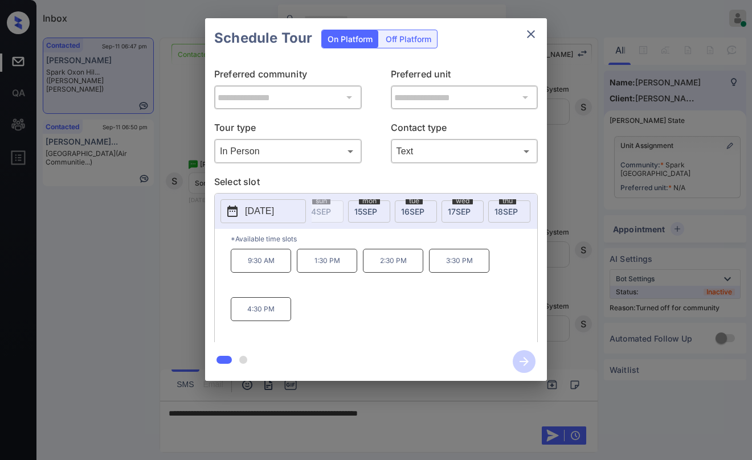
scroll to position [0, 167]
click at [438, 212] on span "[DATE]" at bounding box center [442, 212] width 23 height 10
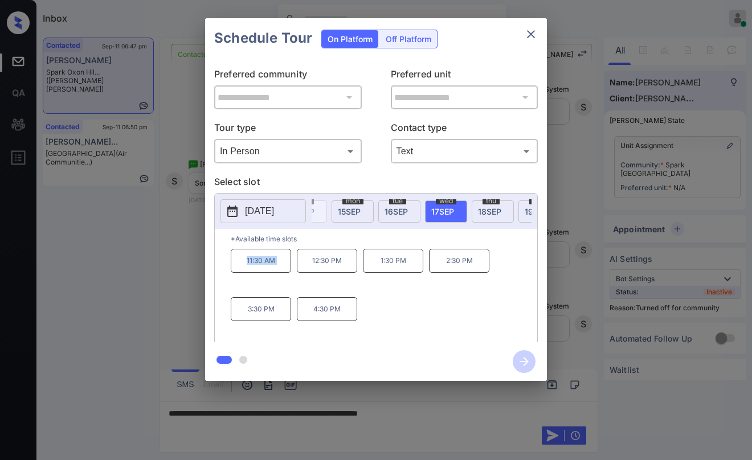
drag, startPoint x: 244, startPoint y: 264, endPoint x: 301, endPoint y: 268, distance: 57.7
click at [301, 268] on div "11:30 AM 12:30 PM 1:30 PM 2:30 PM 3:30 PM 4:30 PM" at bounding box center [384, 294] width 307 height 91
copy p "11:30 AM"
click at [534, 36] on icon "close" at bounding box center [531, 34] width 8 height 8
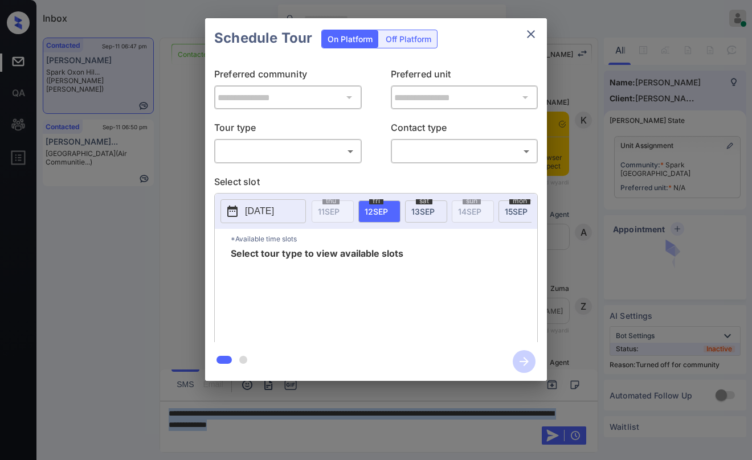
scroll to position [437, 0]
click at [305, 149] on body "Inbox [PERSON_NAME] Online Set yourself offline Set yourself on break Profile S…" at bounding box center [376, 230] width 752 height 460
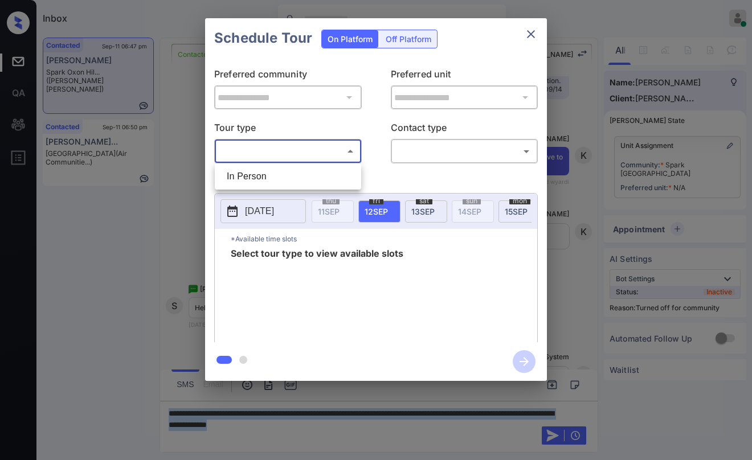
click at [287, 179] on li "In Person" at bounding box center [288, 176] width 141 height 21
type input "********"
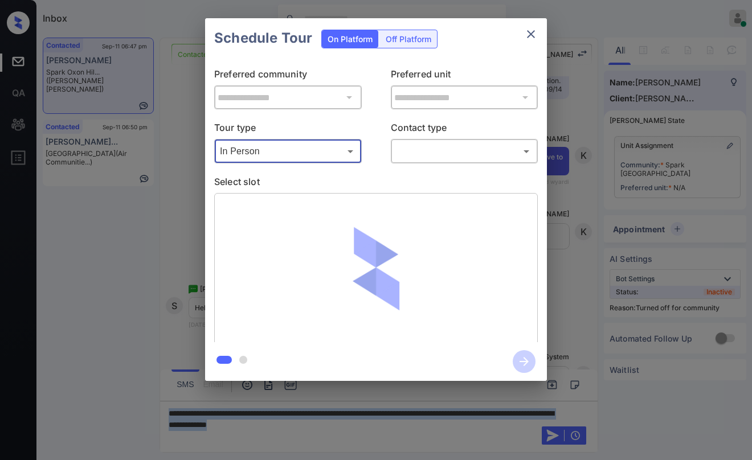
click at [401, 150] on body "Inbox [PERSON_NAME] Online Set yourself offline Set yourself on break Profile S…" at bounding box center [376, 230] width 752 height 460
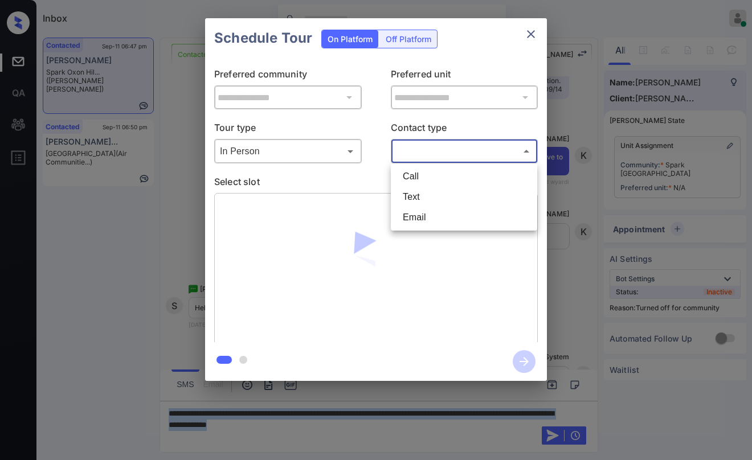
click at [422, 198] on li "Text" at bounding box center [464, 197] width 141 height 21
type input "****"
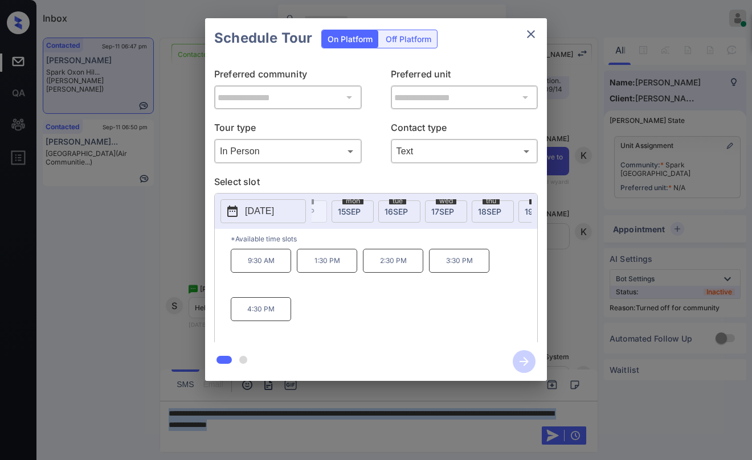
scroll to position [0, 184]
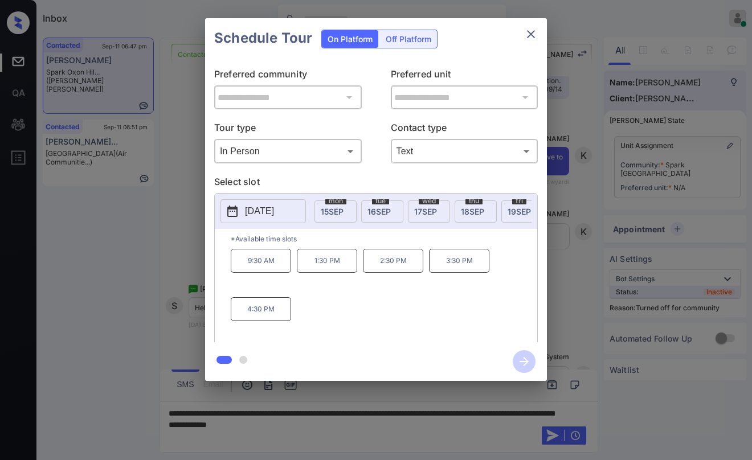
click at [422, 209] on span "[DATE]" at bounding box center [425, 212] width 23 height 10
